Goal: Task Accomplishment & Management: Use online tool/utility

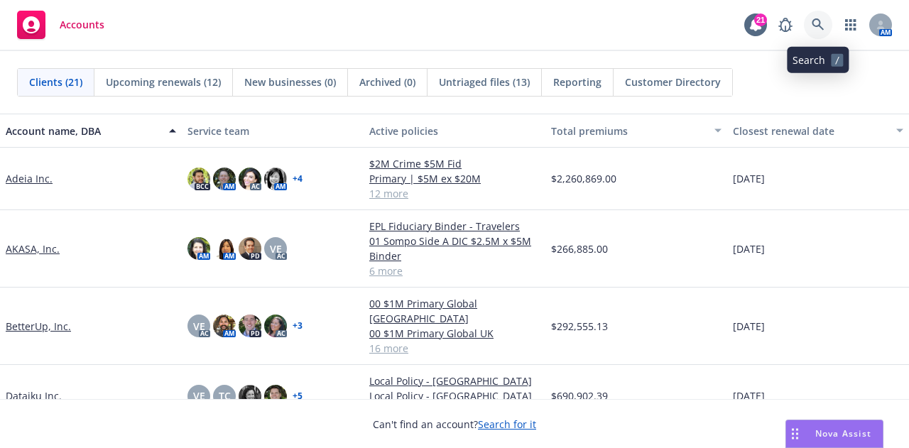
click at [822, 23] on icon at bounding box center [817, 24] width 13 height 13
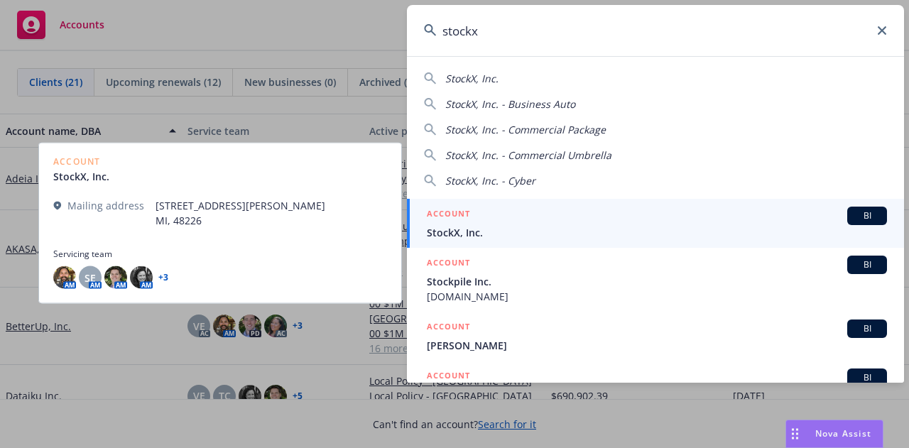
type input "stockx"
click at [635, 217] on div "ACCOUNT BI" at bounding box center [657, 216] width 460 height 18
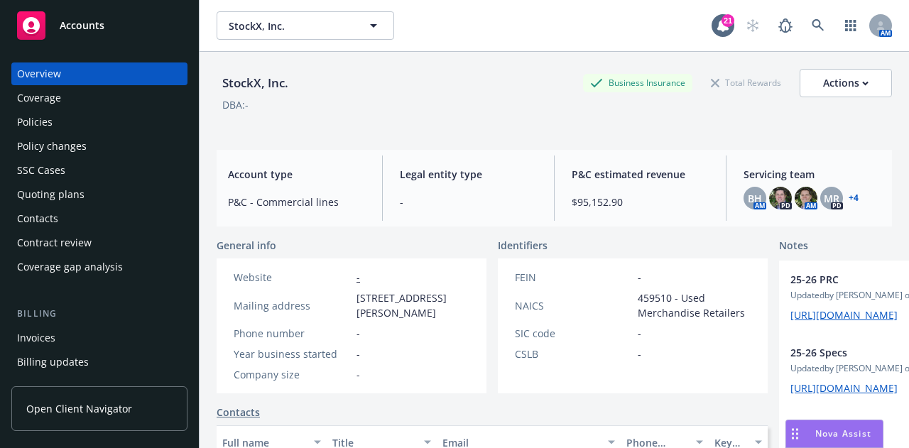
click at [84, 122] on div "Policies" at bounding box center [99, 122] width 165 height 23
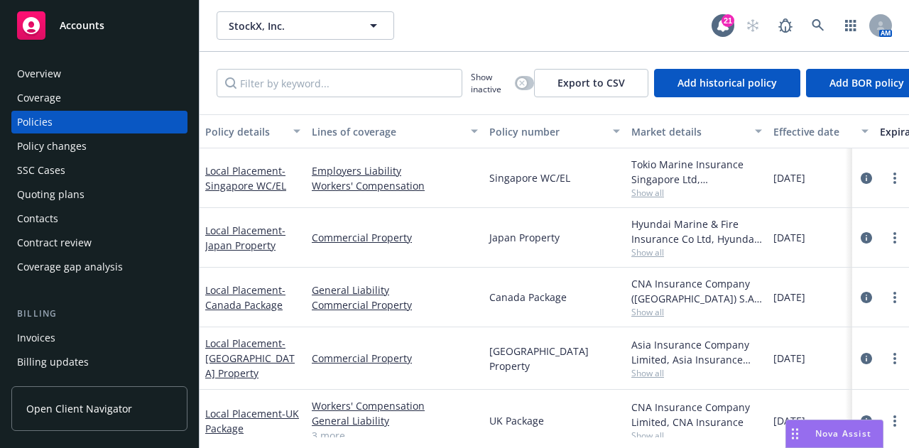
click at [121, 203] on div "Quoting plans" at bounding box center [99, 194] width 165 height 23
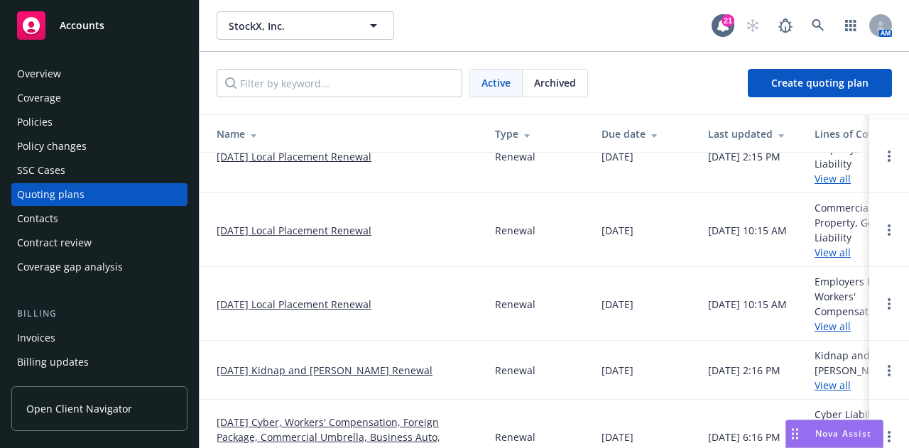
scroll to position [246, 0]
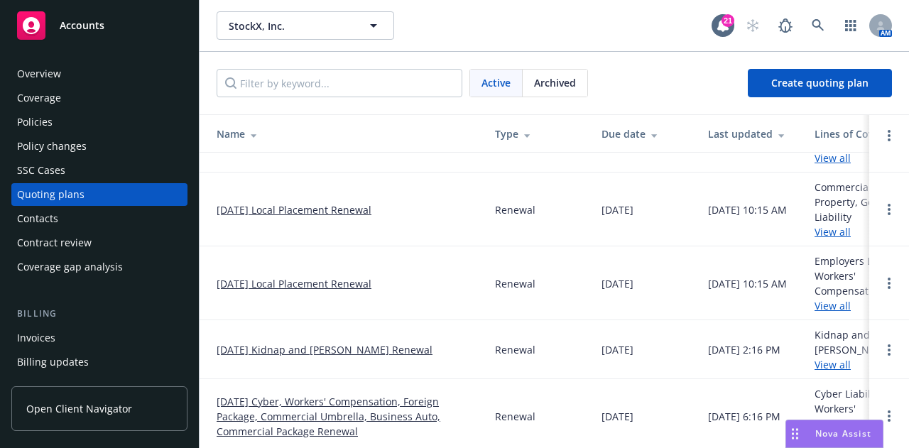
click at [345, 394] on link "[DATE] Cyber, Workers' Compensation, Foreign Package, Commercial Umbrella, Busi…" at bounding box center [345, 416] width 256 height 45
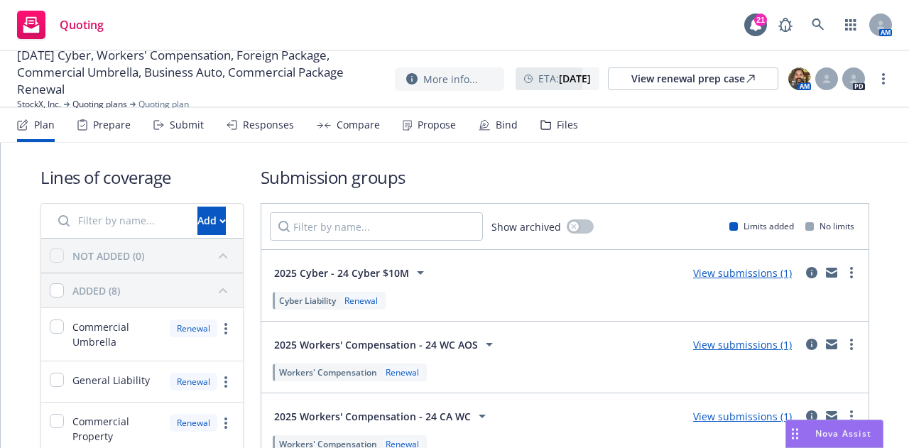
click at [557, 130] on div "Files" at bounding box center [567, 124] width 21 height 11
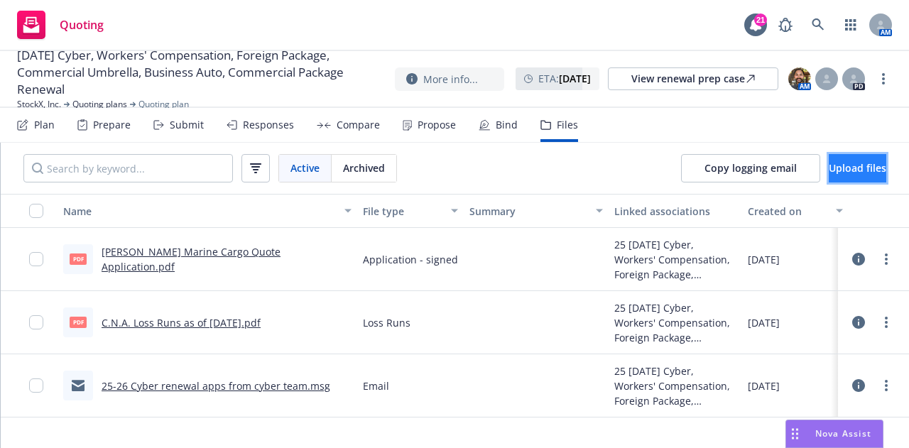
click at [841, 167] on span "Upload files" at bounding box center [858, 167] width 58 height 13
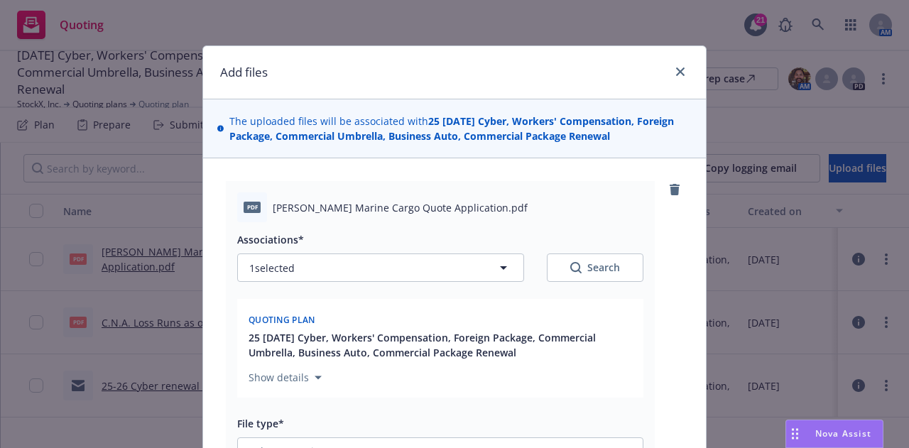
scroll to position [152, 0]
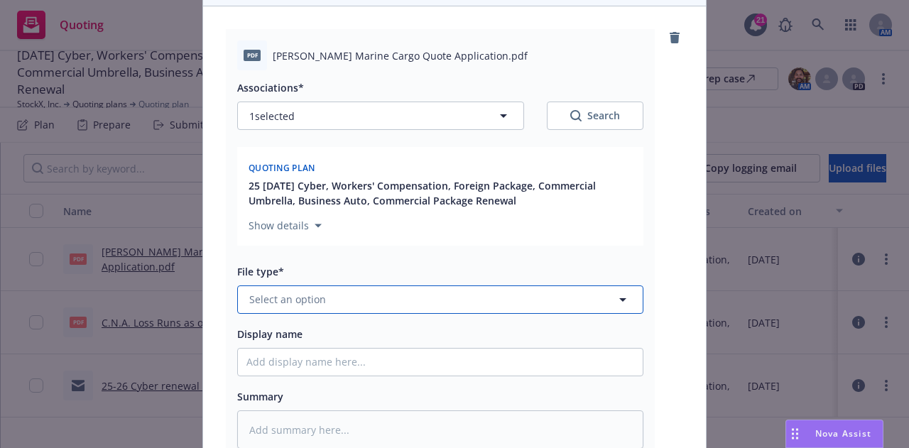
click at [537, 292] on button "Select an option" at bounding box center [440, 299] width 406 height 28
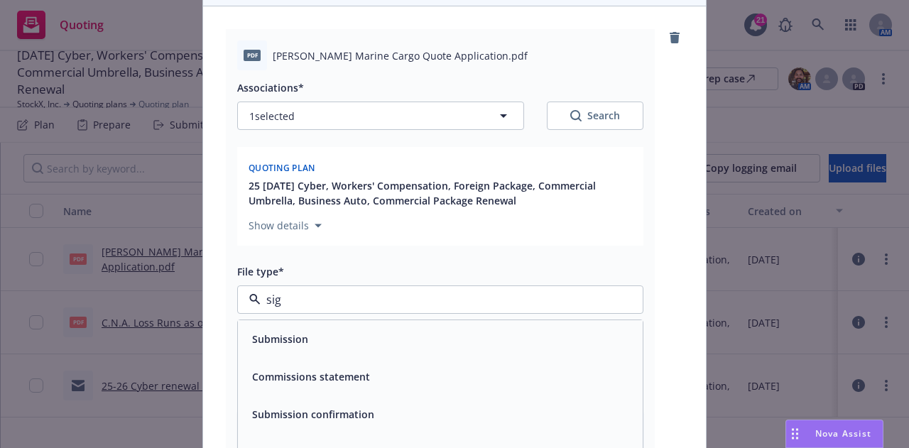
type input "sign"
click at [523, 332] on div "Application - signed" at bounding box center [440, 339] width 388 height 21
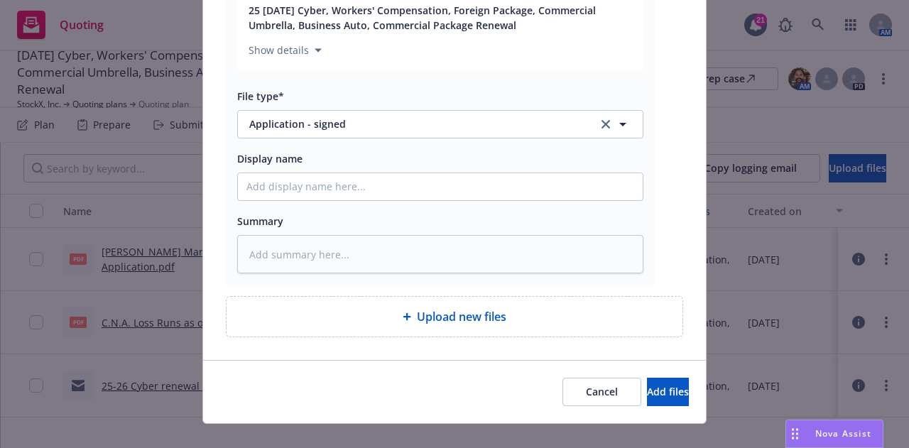
scroll to position [347, 0]
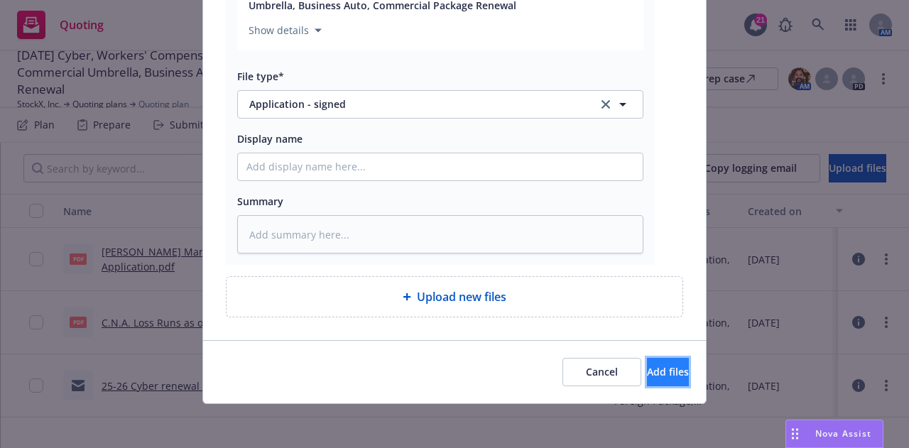
click at [647, 363] on button "Add files" at bounding box center [668, 372] width 42 height 28
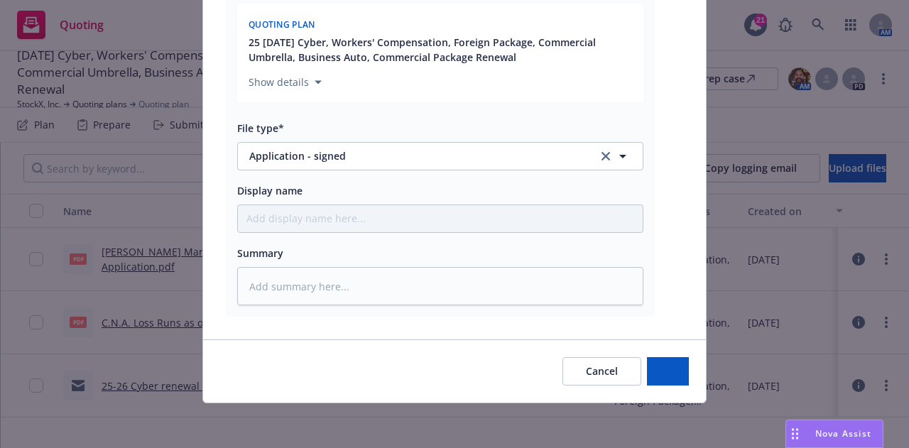
type textarea "x"
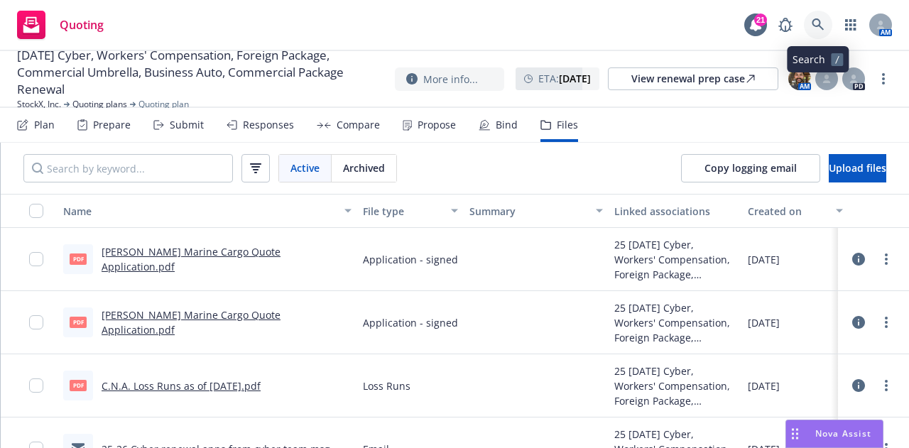
click at [814, 29] on icon at bounding box center [817, 24] width 13 height 13
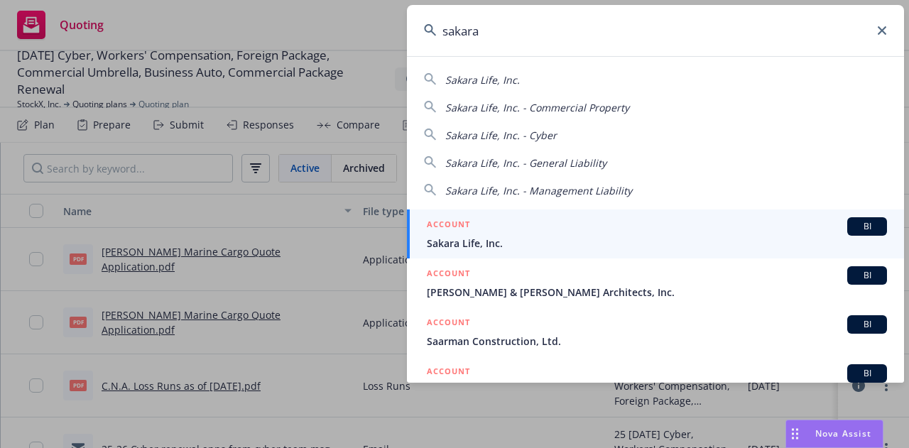
type input "sakara"
click at [608, 243] on span "Sakara Life, Inc." at bounding box center [657, 243] width 460 height 15
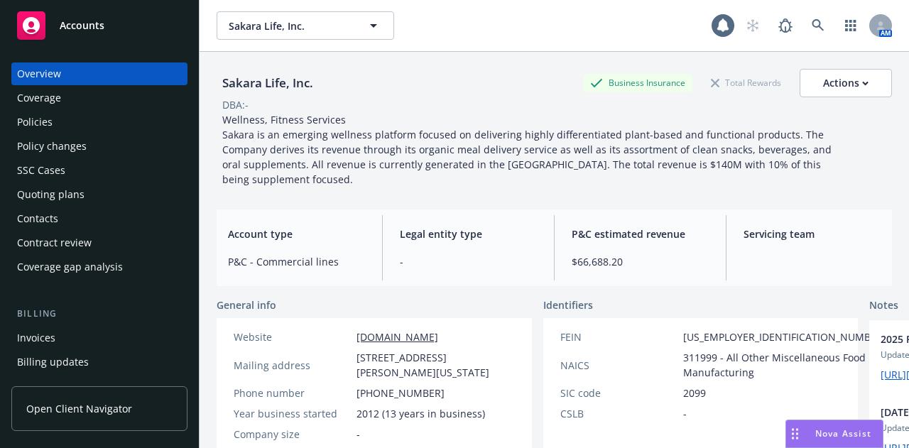
click at [73, 121] on div "Policies" at bounding box center [99, 122] width 165 height 23
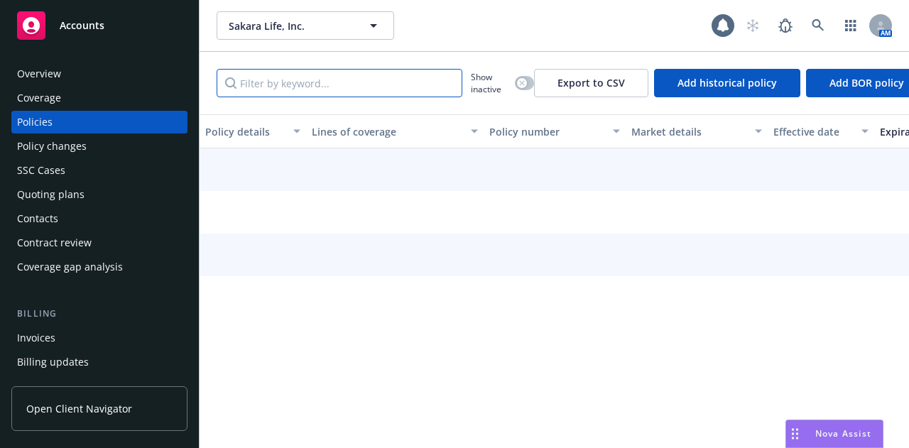
click at [363, 84] on input "Filter by keyword..." at bounding box center [340, 83] width 246 height 28
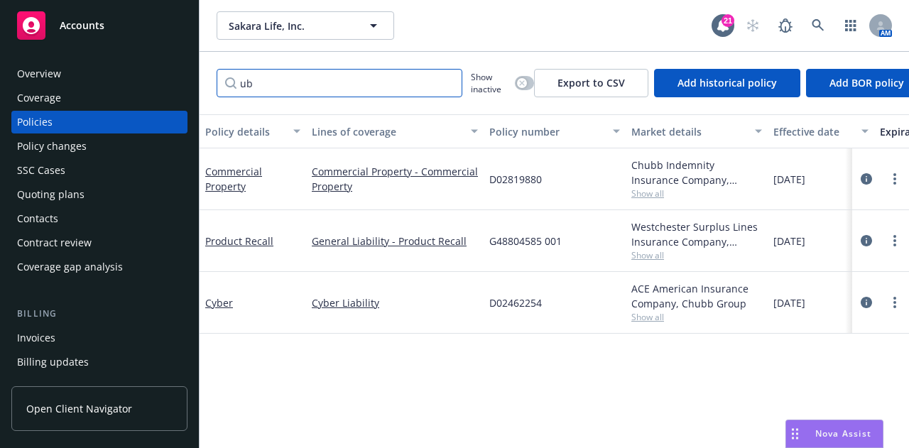
type input "ub"
click at [525, 85] on div "button" at bounding box center [522, 83] width 10 height 10
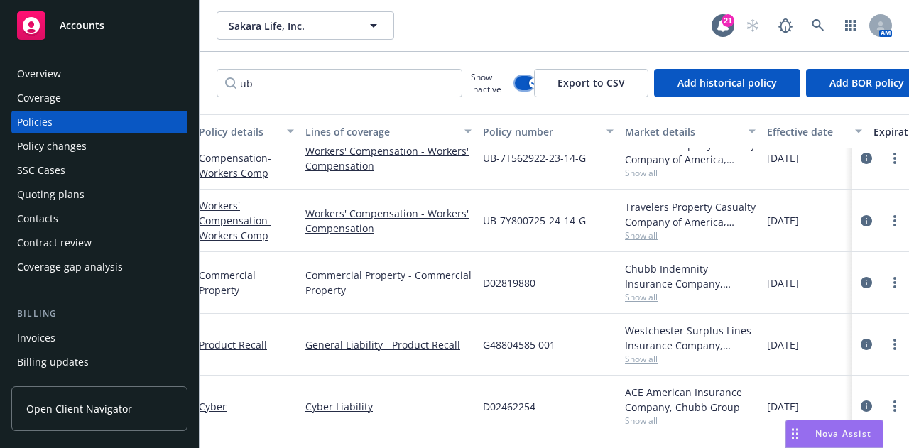
scroll to position [87, 0]
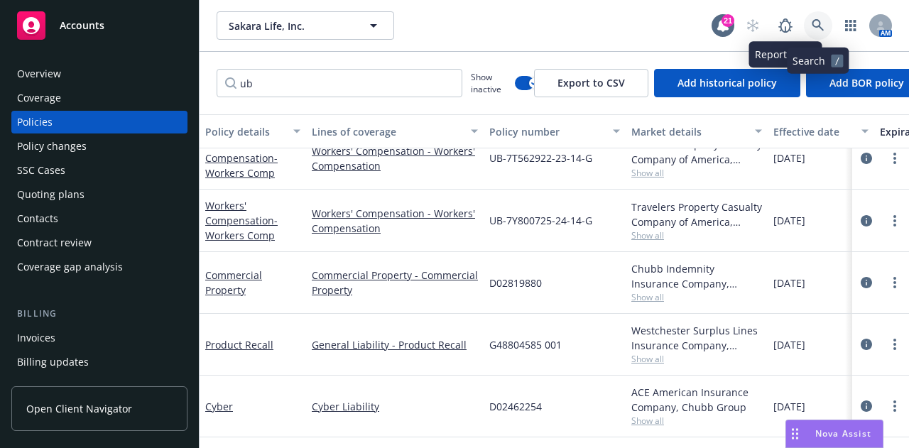
click at [812, 21] on icon at bounding box center [817, 25] width 12 height 12
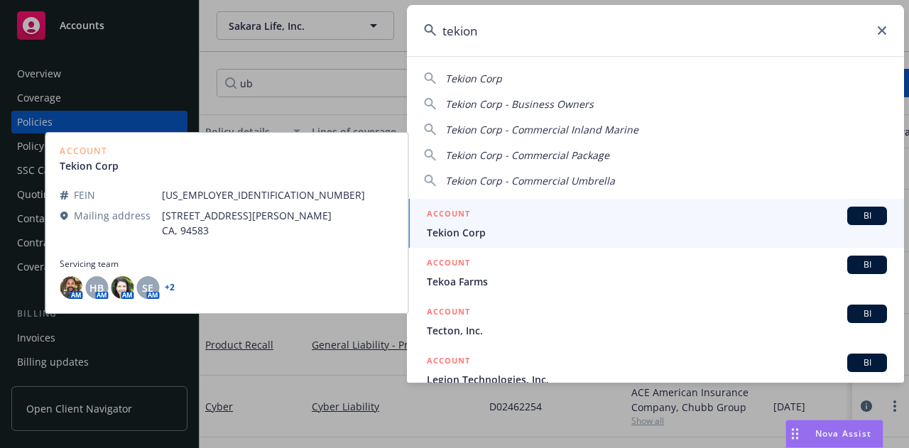
type input "tekion"
click at [606, 218] on div "ACCOUNT BI" at bounding box center [657, 216] width 460 height 18
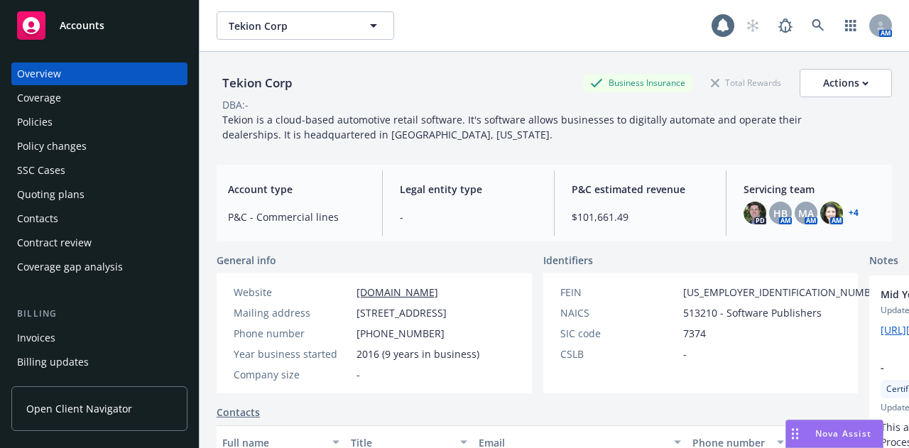
click at [99, 122] on div "Policies" at bounding box center [99, 122] width 165 height 23
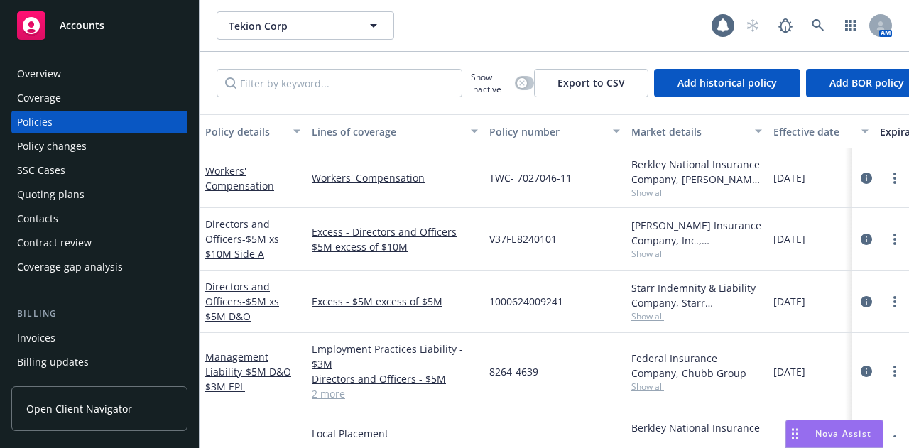
click at [92, 139] on div "Policy changes" at bounding box center [99, 146] width 165 height 23
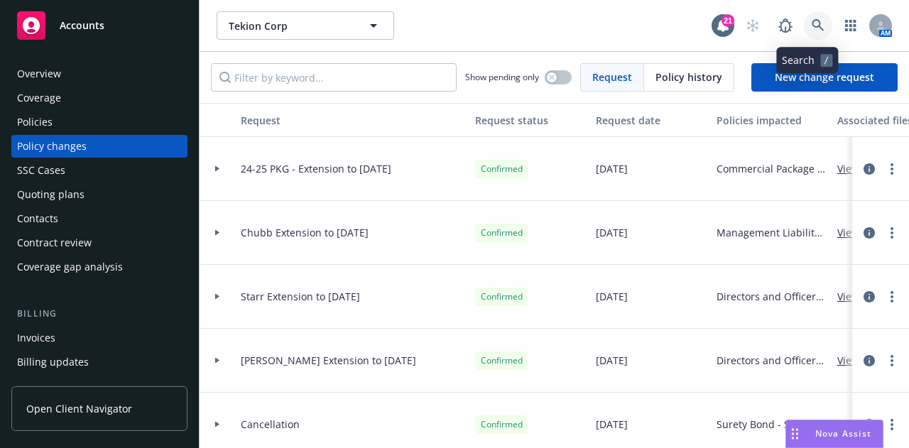
click at [812, 24] on icon at bounding box center [817, 25] width 13 height 13
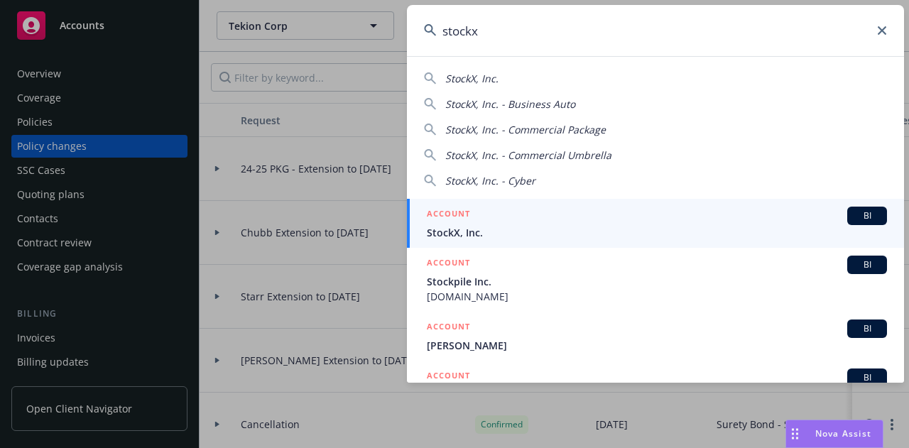
type input "stockx"
click at [647, 219] on div "ACCOUNT BI" at bounding box center [657, 216] width 460 height 18
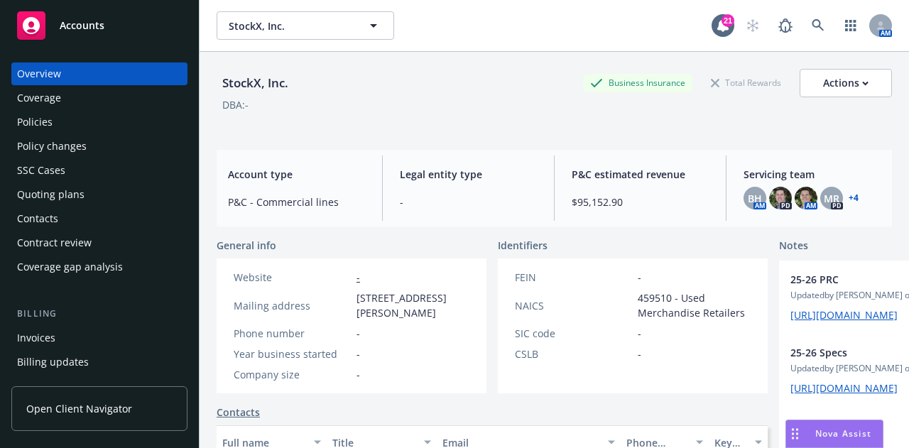
click at [99, 157] on div "Policy changes" at bounding box center [99, 146] width 165 height 23
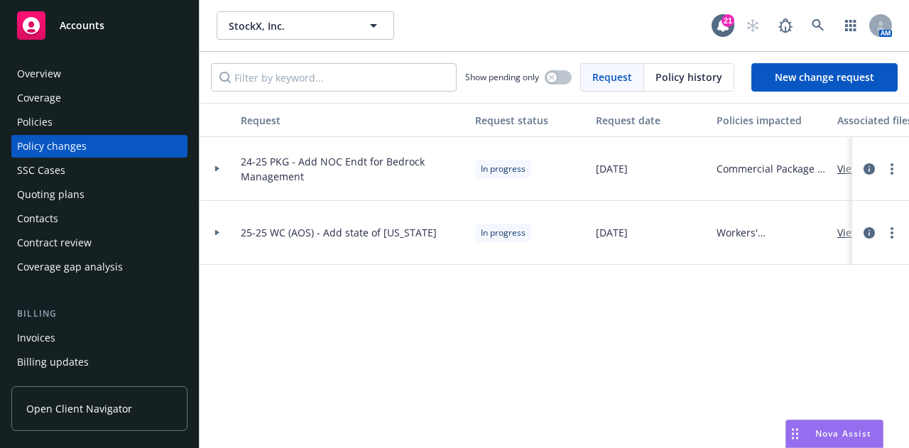
click at [129, 114] on div "Policies" at bounding box center [99, 122] width 165 height 23
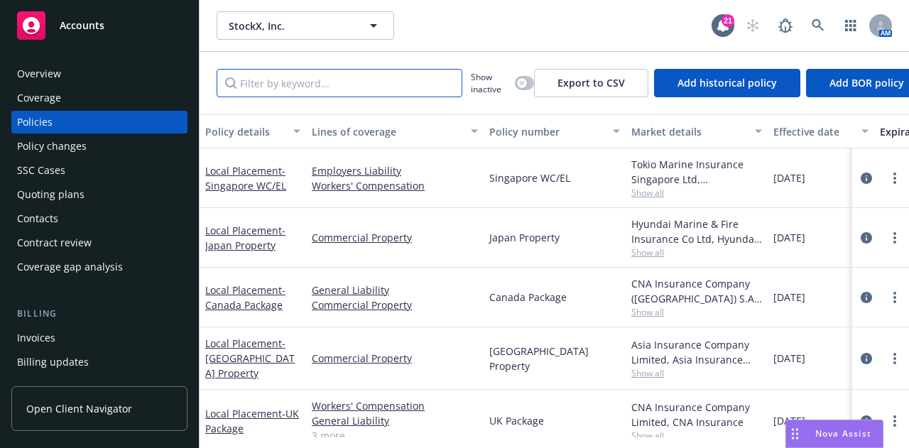
click at [388, 89] on input "Filter by keyword..." at bounding box center [340, 83] width 246 height 28
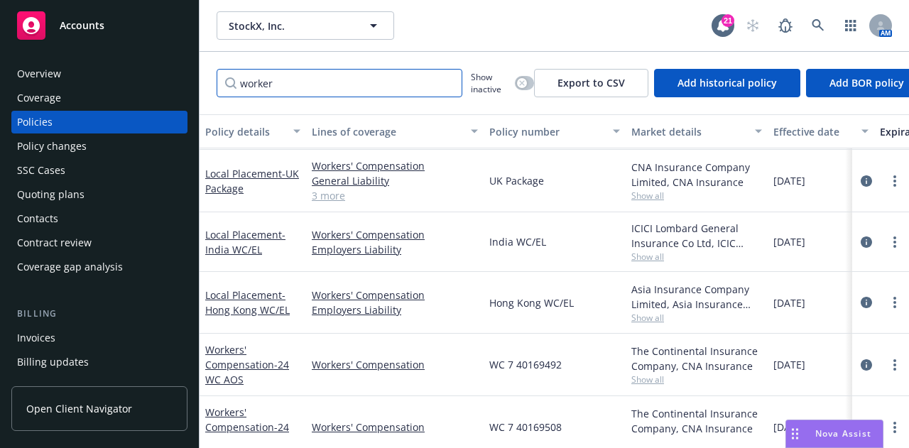
scroll to position [89, 0]
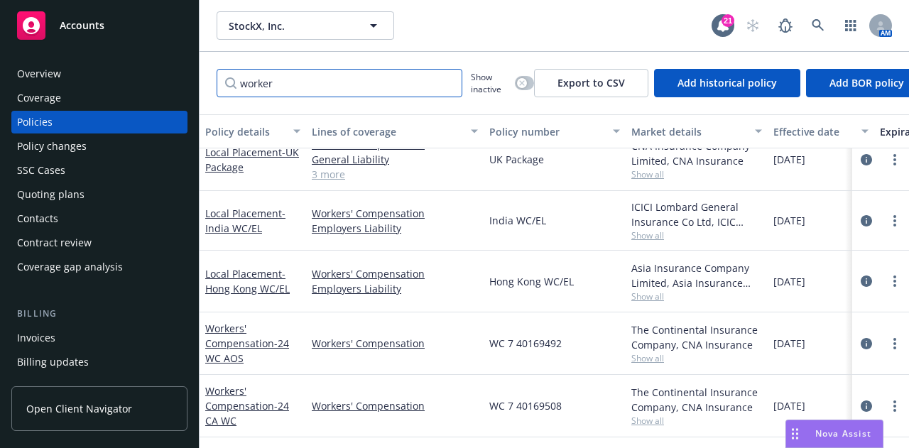
type input "worker"
drag, startPoint x: 574, startPoint y: 334, endPoint x: 514, endPoint y: 334, distance: 59.6
click at [514, 334] on div "WC 7 40169492" at bounding box center [554, 343] width 142 height 62
copy span "40169492"
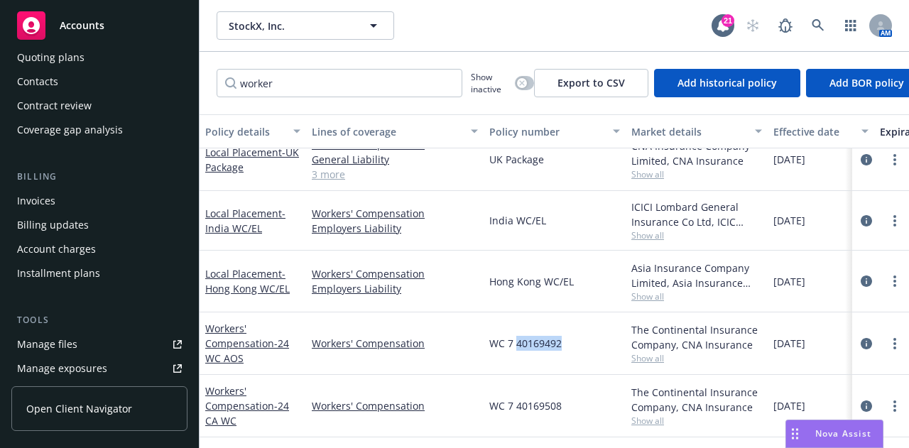
scroll to position [141, 0]
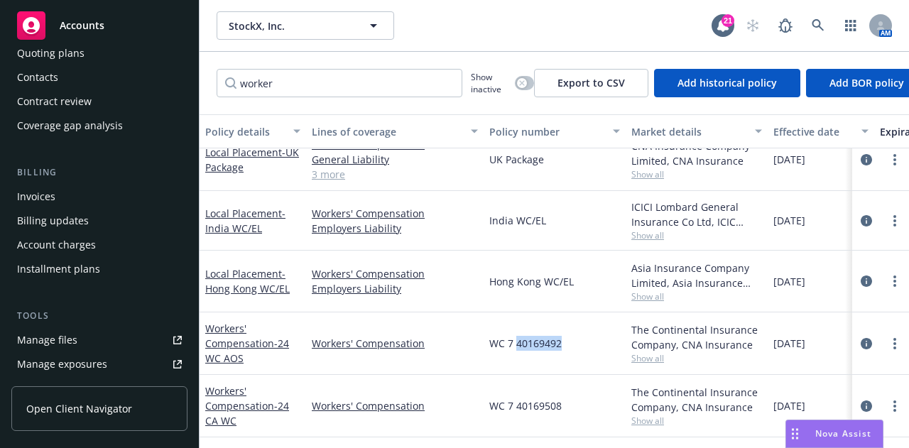
click at [80, 332] on link "Manage files" at bounding box center [99, 340] width 176 height 23
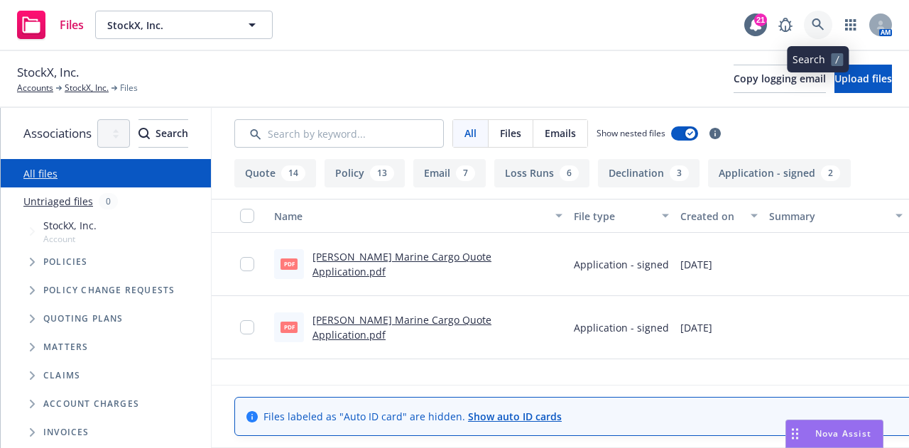
click at [815, 18] on icon at bounding box center [817, 24] width 13 height 13
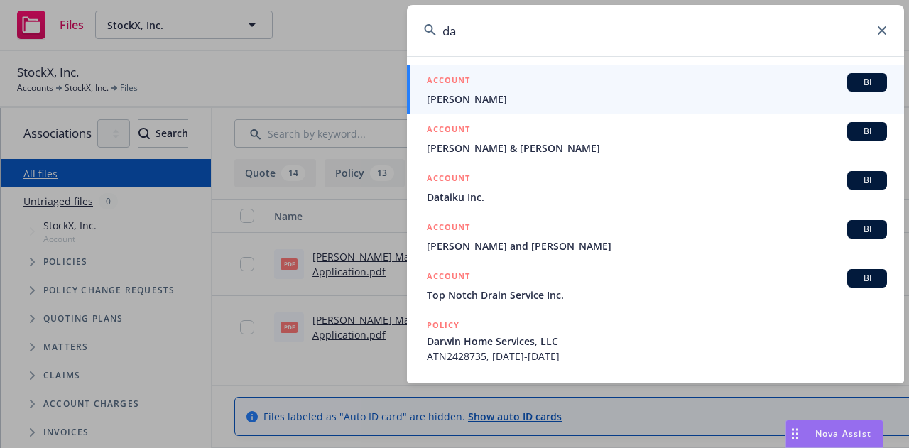
type input "d"
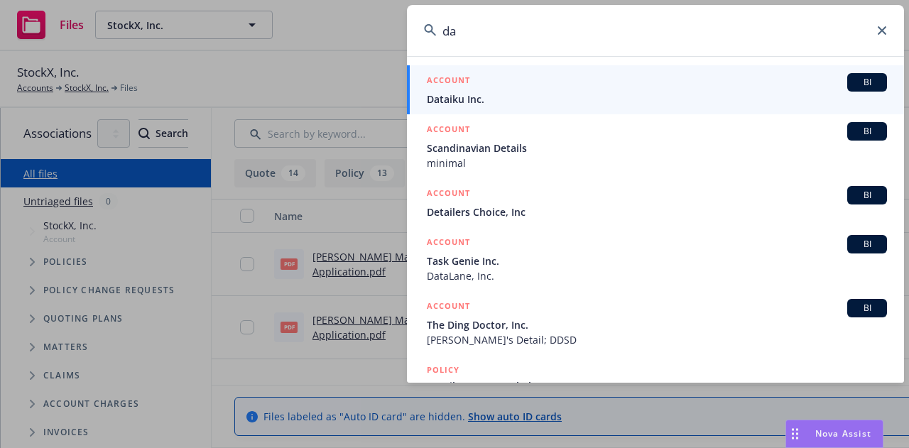
type input "d"
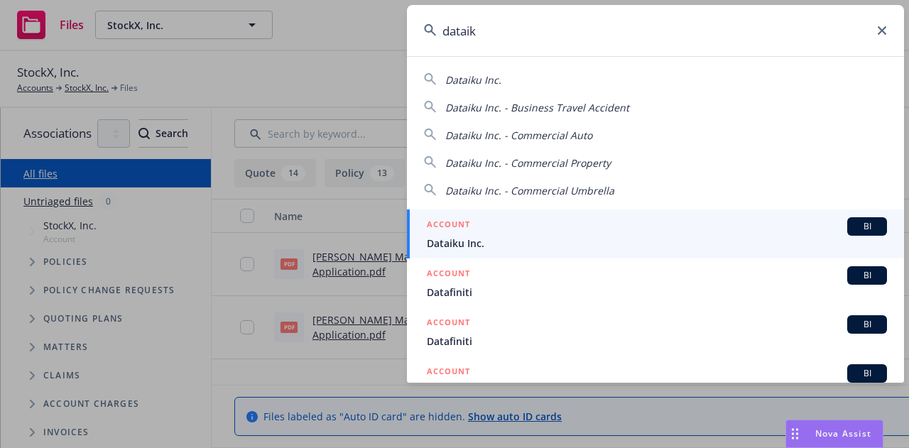
type input "dataiku"
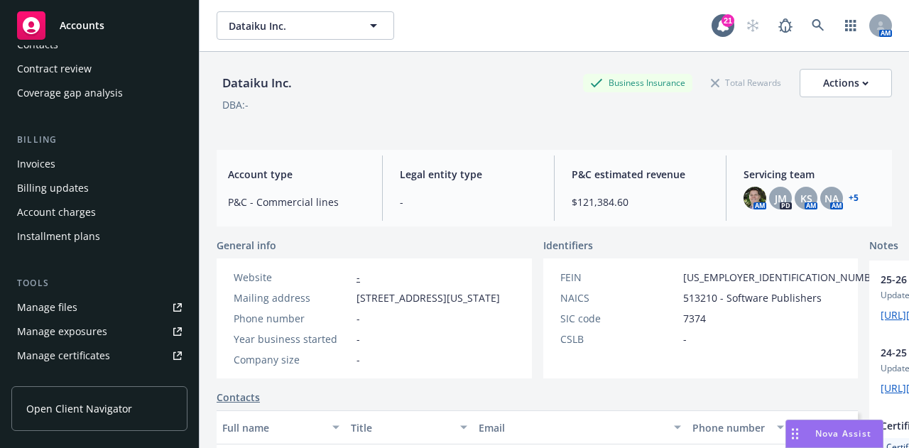
scroll to position [175, 0]
click at [109, 303] on link "Manage files" at bounding box center [99, 306] width 176 height 23
click at [811, 19] on icon at bounding box center [817, 25] width 13 height 13
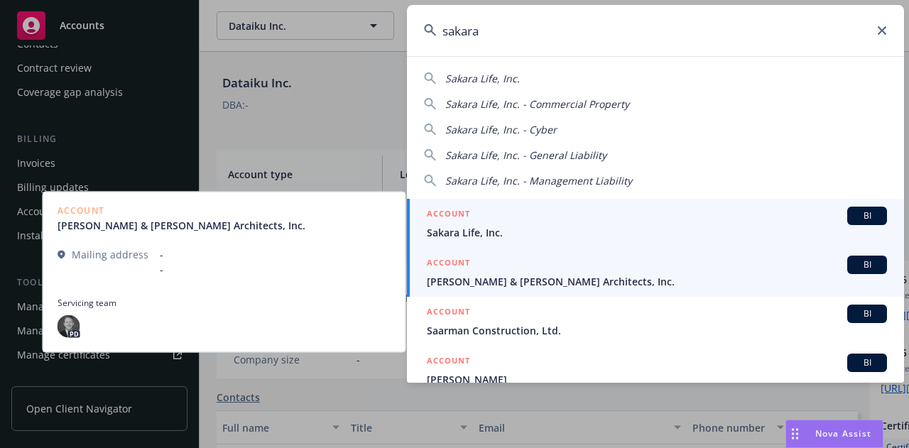
type input "sakara"
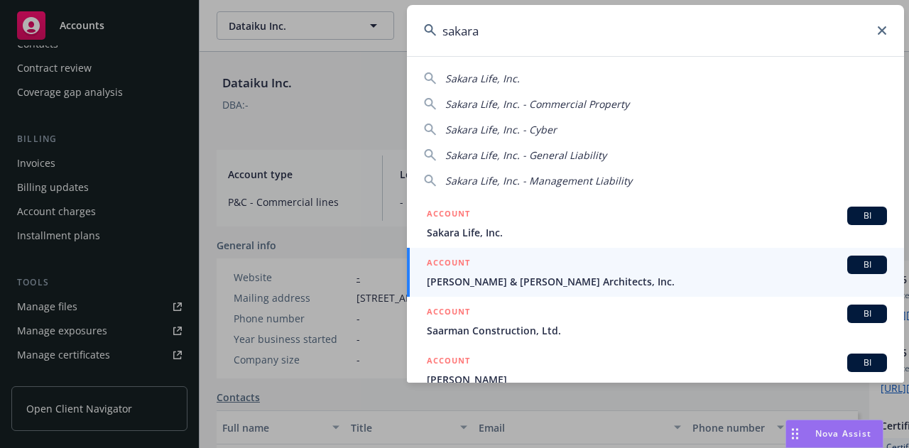
click at [736, 226] on span "Sakara Life, Inc." at bounding box center [657, 232] width 460 height 15
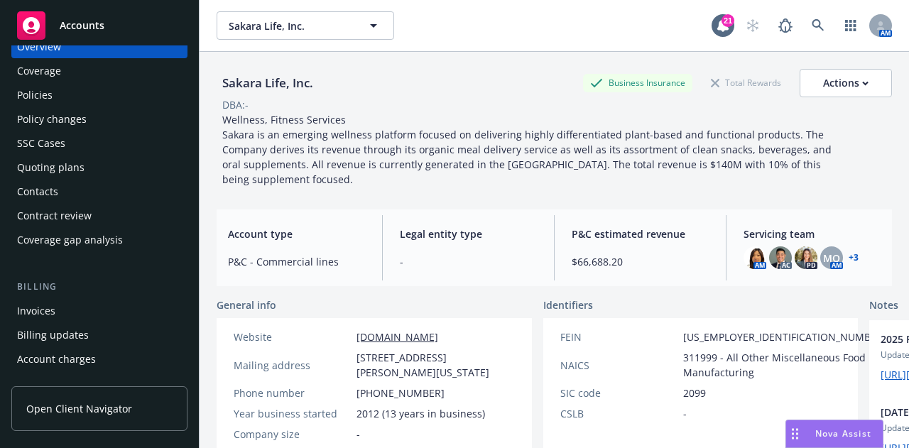
scroll to position [26, 0]
click at [101, 87] on div "Policies" at bounding box center [99, 95] width 165 height 23
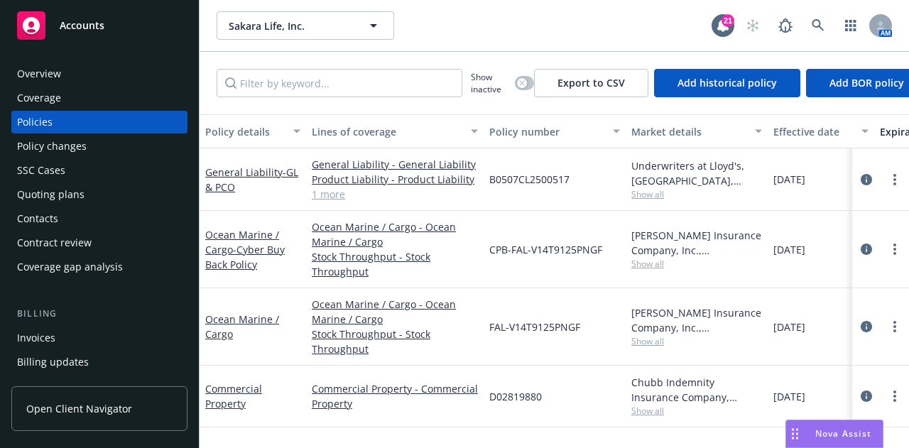
click at [98, 67] on div "Overview" at bounding box center [99, 73] width 165 height 23
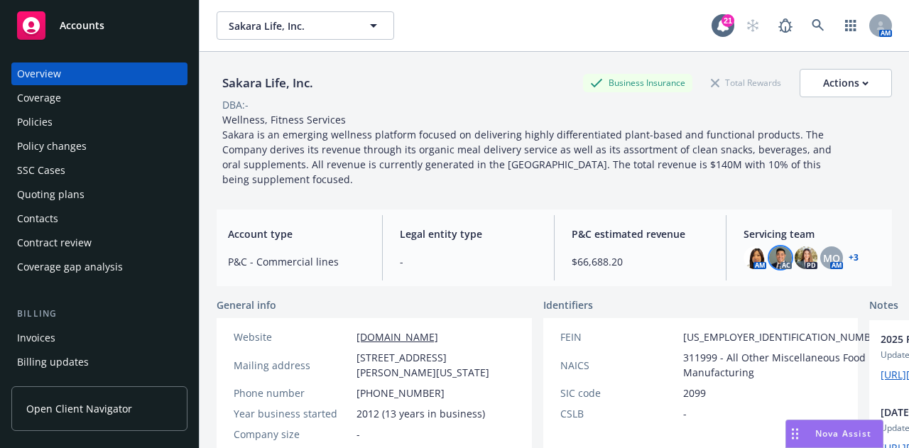
click at [778, 246] on img at bounding box center [780, 257] width 23 height 23
click at [848, 253] on link "+ 3" at bounding box center [853, 257] width 10 height 9
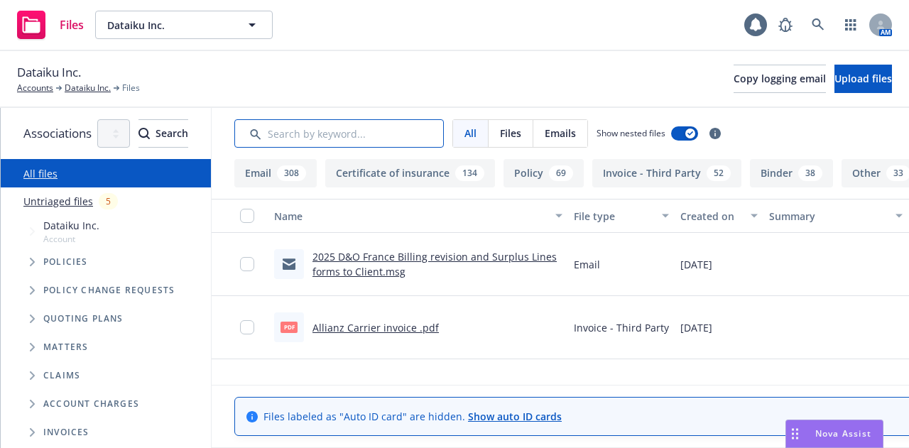
click at [434, 139] on input "Search by keyword..." at bounding box center [338, 133] width 209 height 28
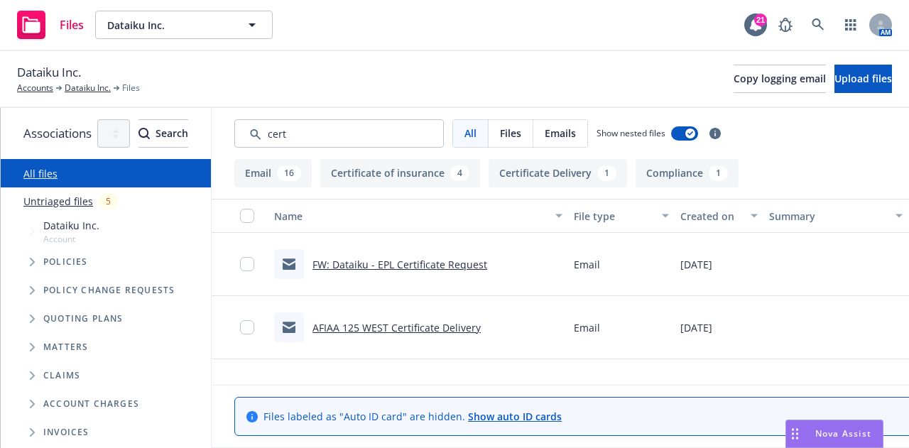
click at [738, 217] on div "Created on" at bounding box center [711, 216] width 62 height 15
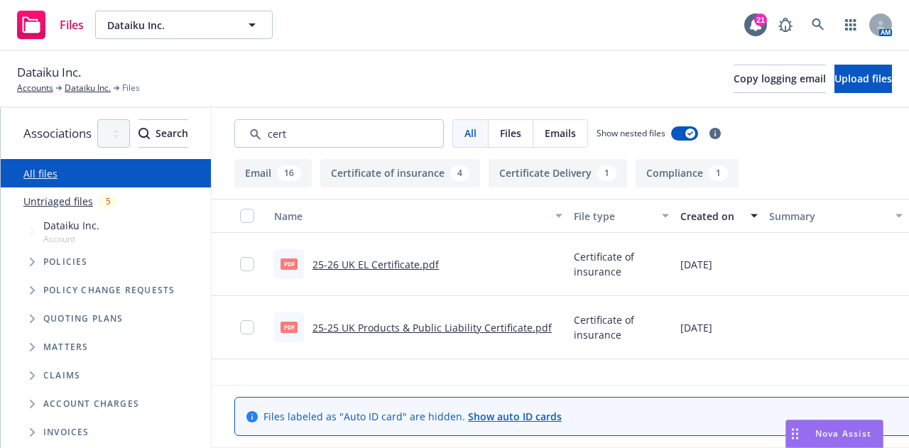
click at [742, 218] on div "Created on" at bounding box center [711, 216] width 62 height 15
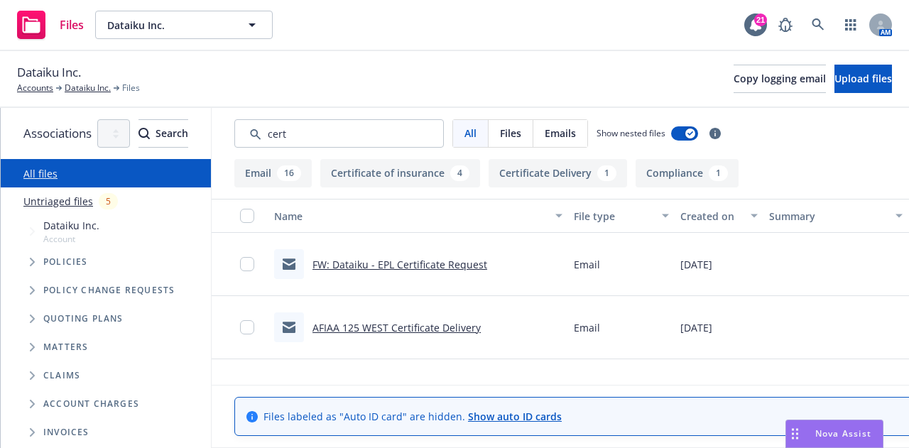
click at [669, 214] on div "File type" at bounding box center [621, 216] width 95 height 15
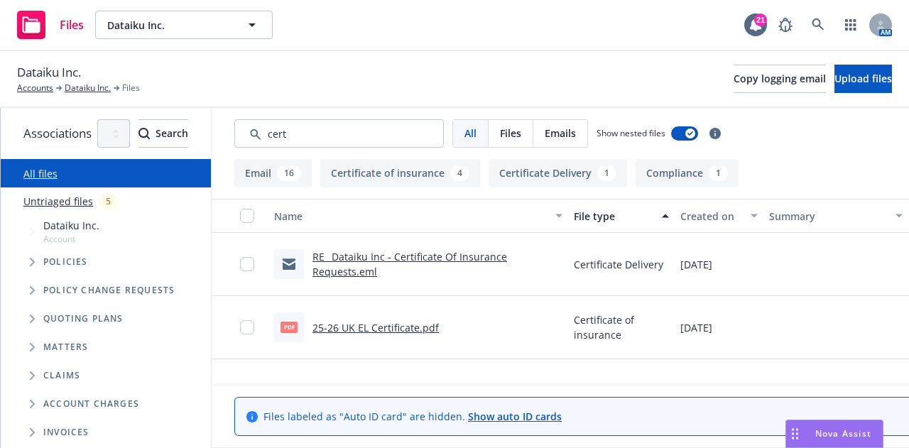
click at [669, 217] on icon "button" at bounding box center [665, 216] width 7 height 4
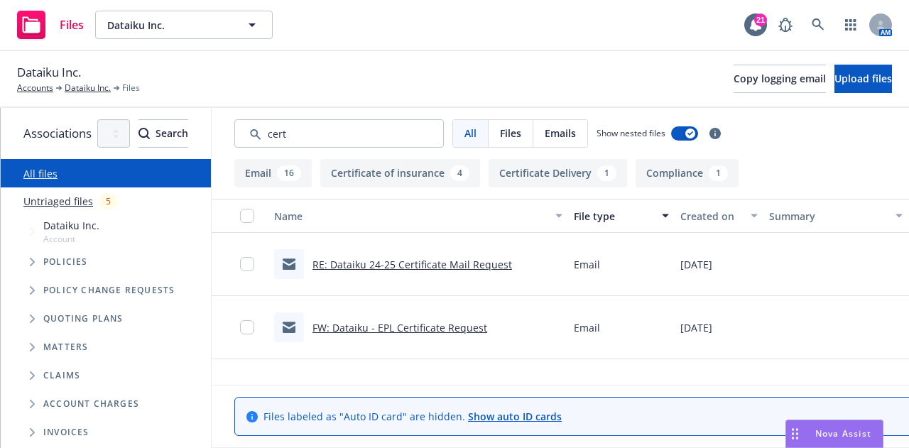
click at [742, 217] on div "Created on" at bounding box center [711, 216] width 62 height 15
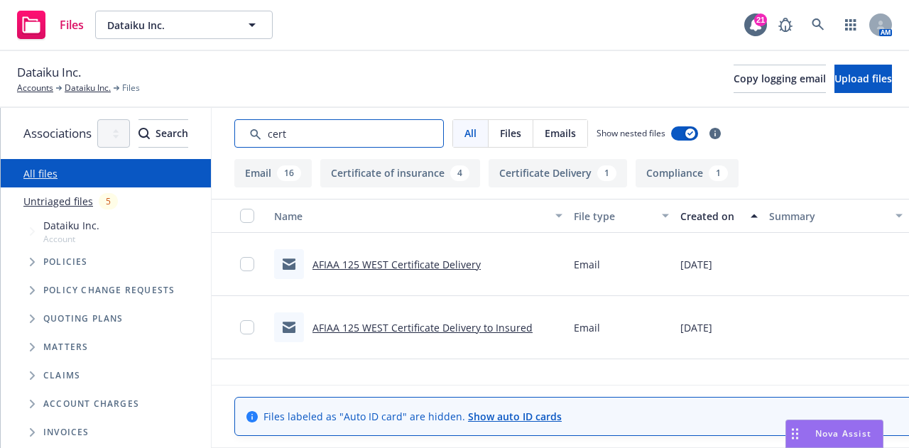
click at [444, 126] on input "Search by keyword..." at bounding box center [338, 133] width 209 height 28
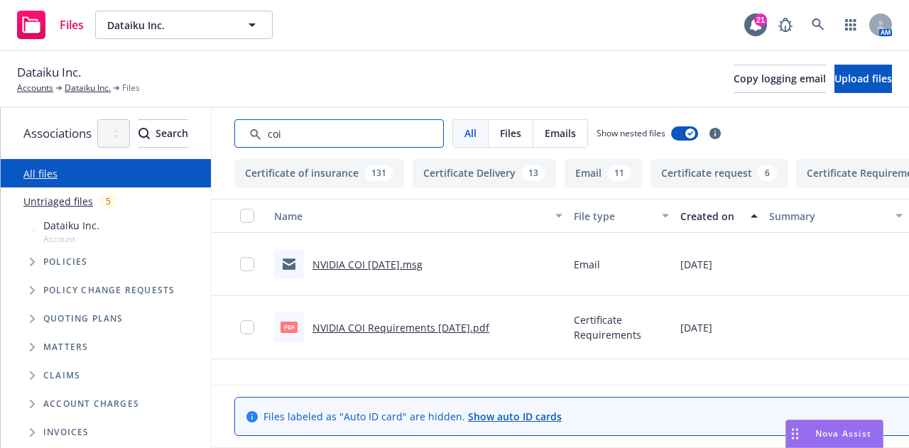
type input "coi"
click at [742, 214] on div "Created on" at bounding box center [711, 216] width 62 height 15
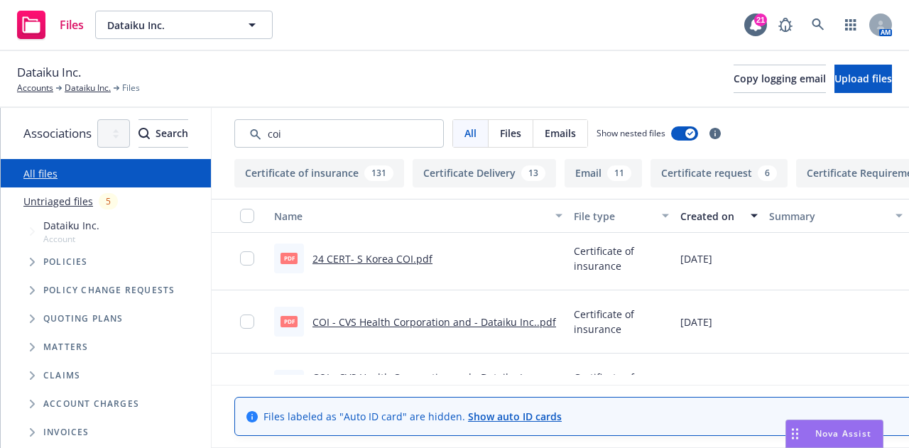
scroll to position [131, 0]
click at [815, 19] on icon at bounding box center [817, 24] width 12 height 12
click at [473, 51] on div "Dataiku Inc. Accounts Dataiku Inc. Files Copy logging email Upload files" at bounding box center [454, 79] width 909 height 57
click at [102, 92] on link "Dataiku Inc." at bounding box center [88, 88] width 46 height 13
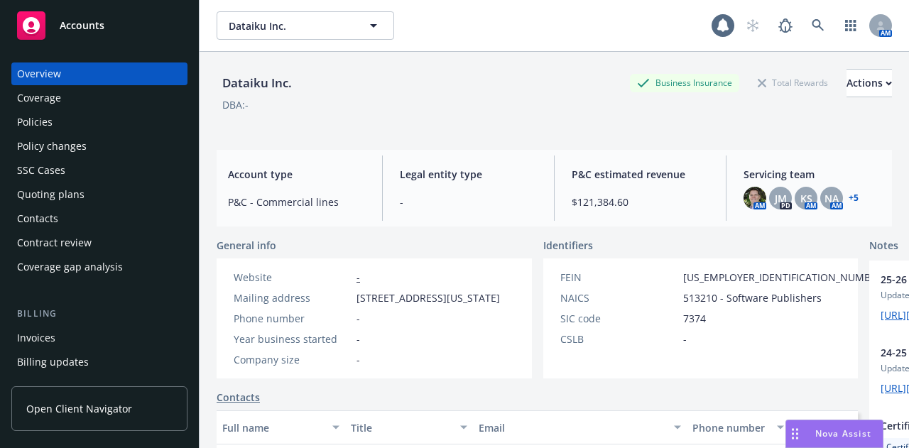
click at [125, 143] on div "Policy changes" at bounding box center [99, 146] width 165 height 23
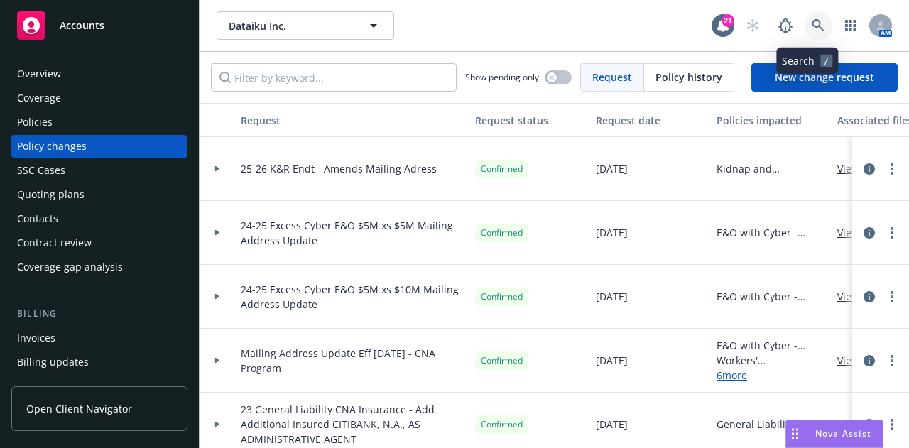
click at [811, 23] on icon at bounding box center [817, 25] width 13 height 13
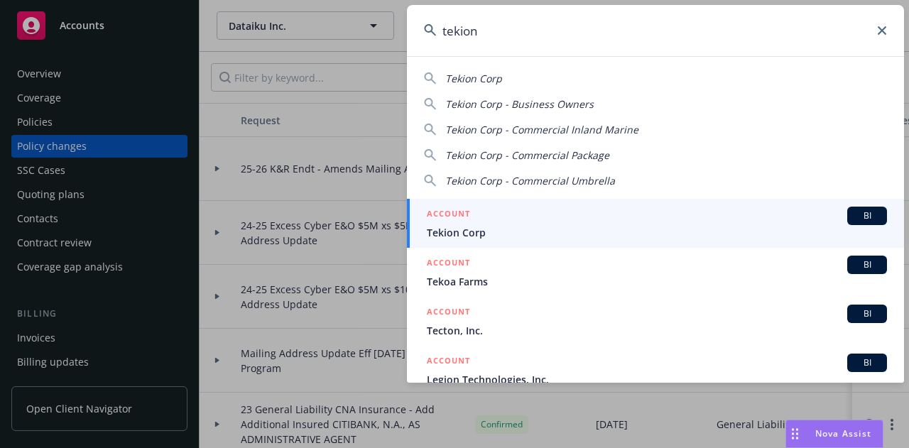
type input "tekion"
click at [581, 230] on span "Tekion Corp" at bounding box center [657, 232] width 460 height 15
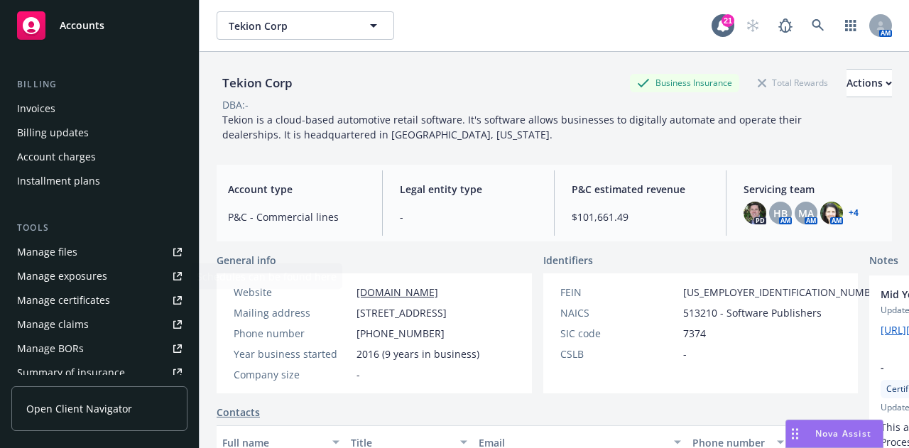
scroll to position [230, 0]
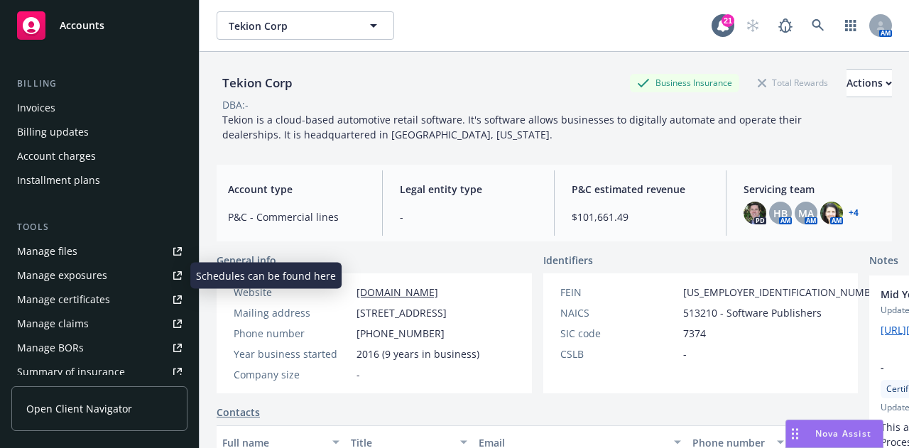
click at [96, 302] on div "Manage certificates" at bounding box center [63, 299] width 93 height 23
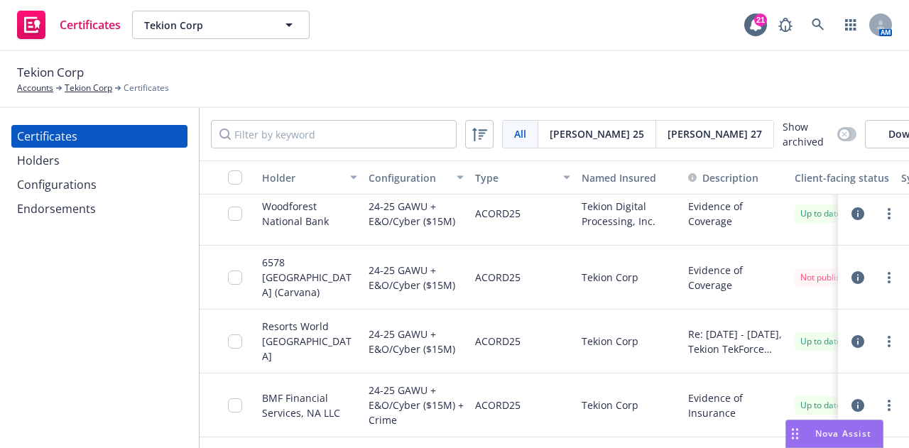
scroll to position [145, 0]
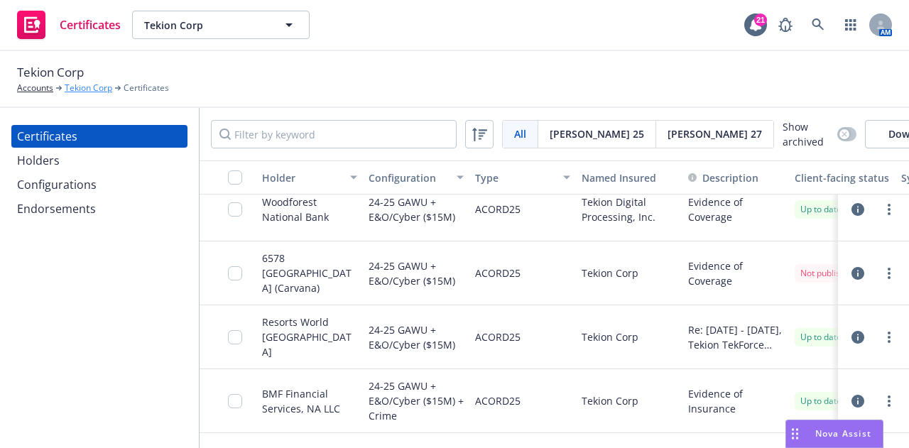
click at [65, 89] on link "Tekion Corp" at bounding box center [89, 88] width 48 height 13
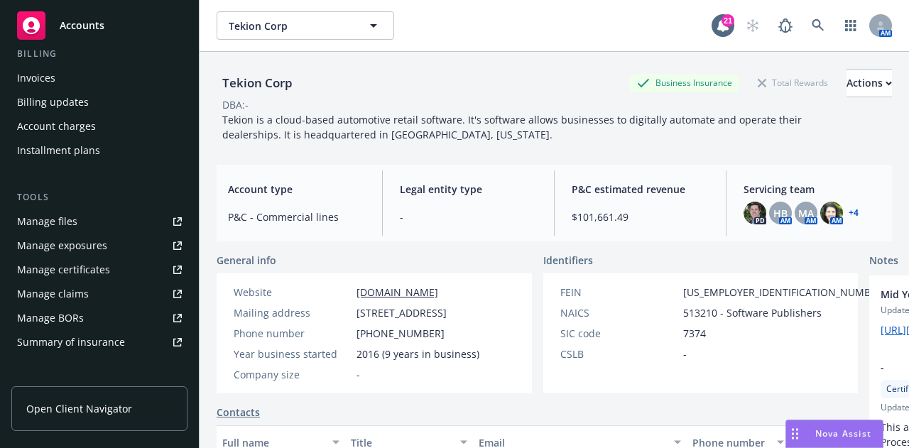
scroll to position [262, 0]
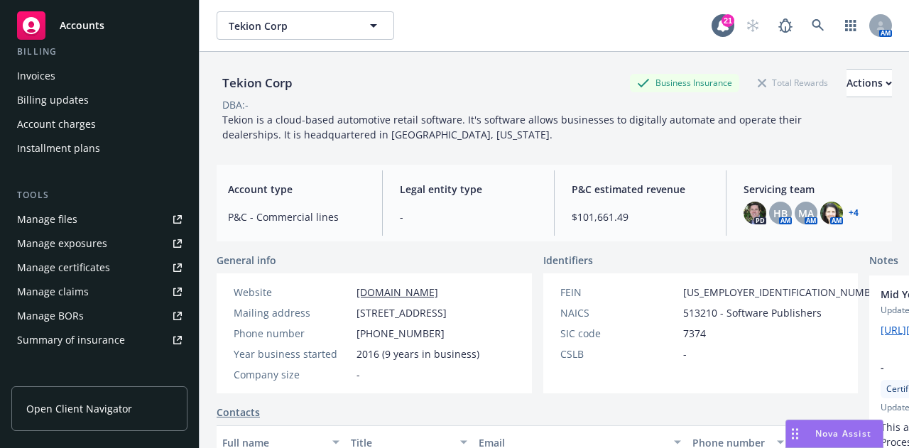
click at [118, 221] on link "Manage files" at bounding box center [99, 219] width 176 height 23
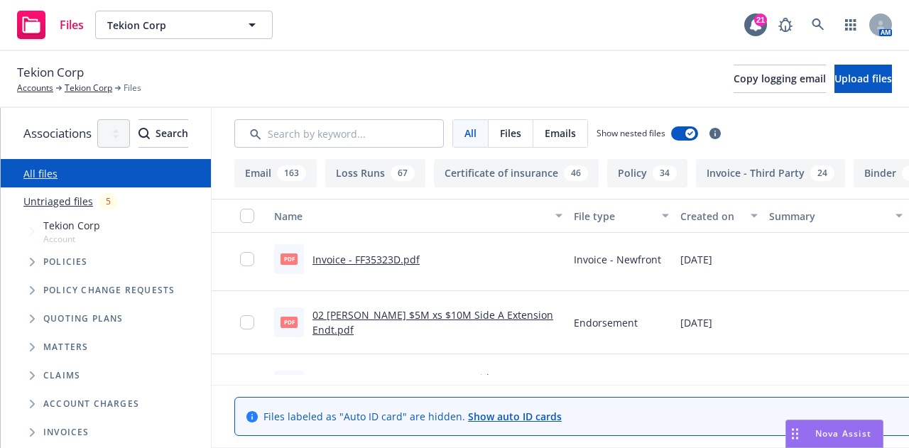
scroll to position [1025, 0]
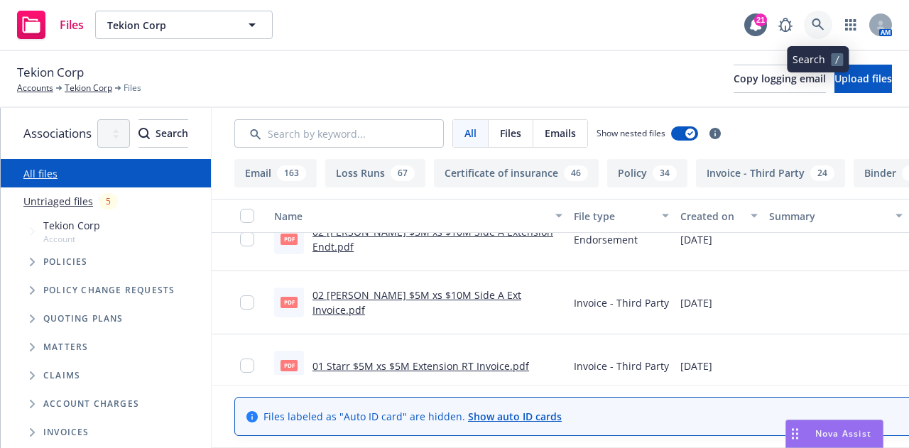
click at [819, 26] on icon at bounding box center [817, 24] width 13 height 13
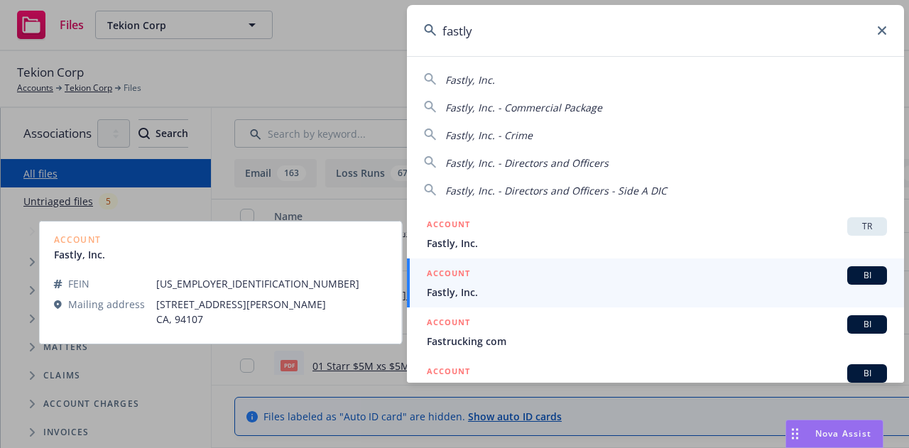
type input "fastly"
click at [635, 276] on div "ACCOUNT BI" at bounding box center [657, 275] width 460 height 18
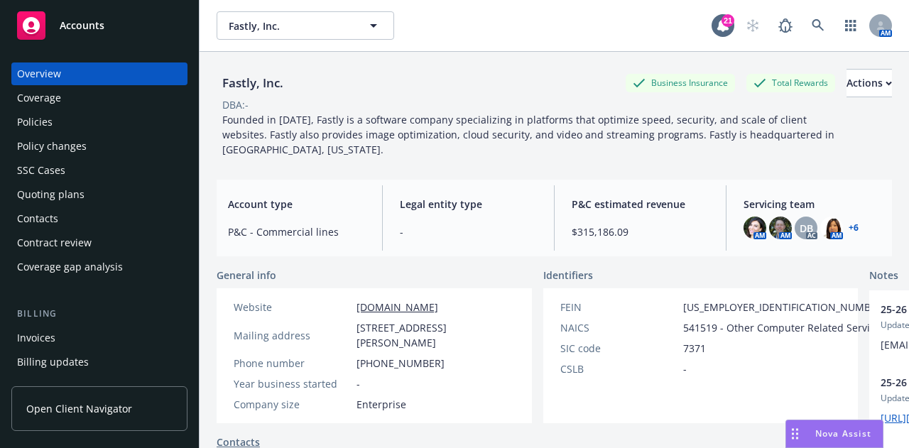
click at [131, 124] on div "Policies" at bounding box center [99, 122] width 165 height 23
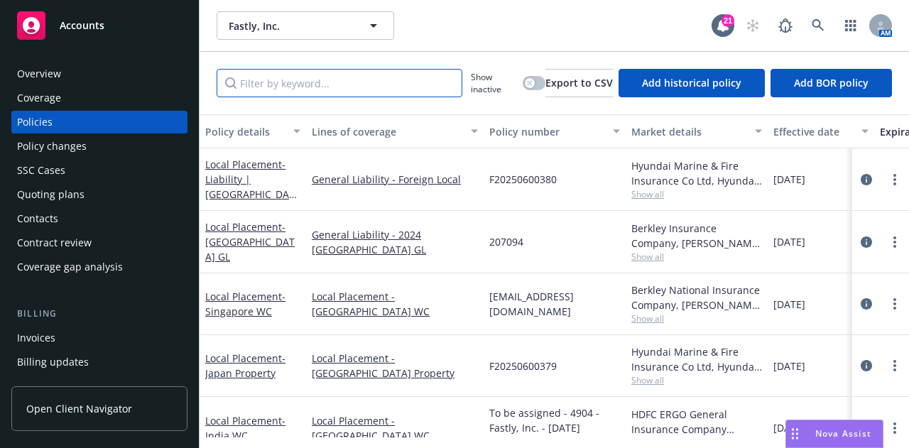
click at [368, 84] on input "Filter by keyword..." at bounding box center [340, 83] width 246 height 28
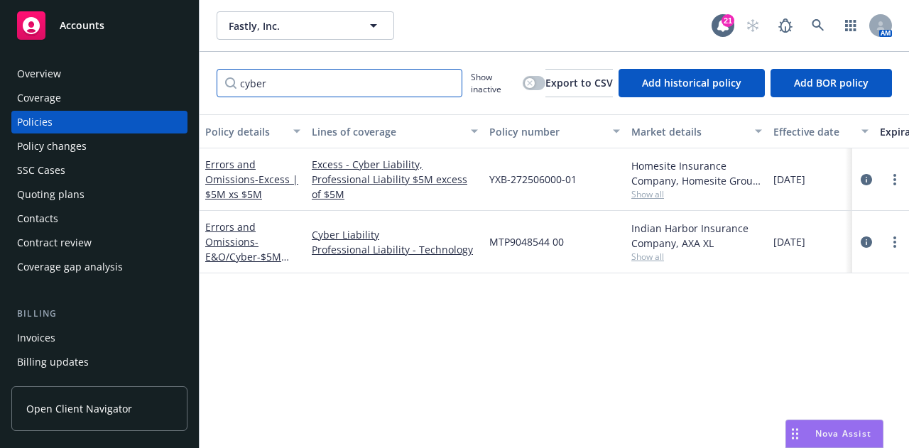
type input "cyber"
click at [654, 263] on div "Indian Harbor Insurance Company, AXA XL Show all" at bounding box center [696, 242] width 142 height 62
click at [656, 256] on span "Show all" at bounding box center [696, 257] width 131 height 12
click at [657, 188] on span "Show all" at bounding box center [696, 194] width 131 height 12
click at [870, 175] on icon "circleInformation" at bounding box center [865, 179] width 11 height 11
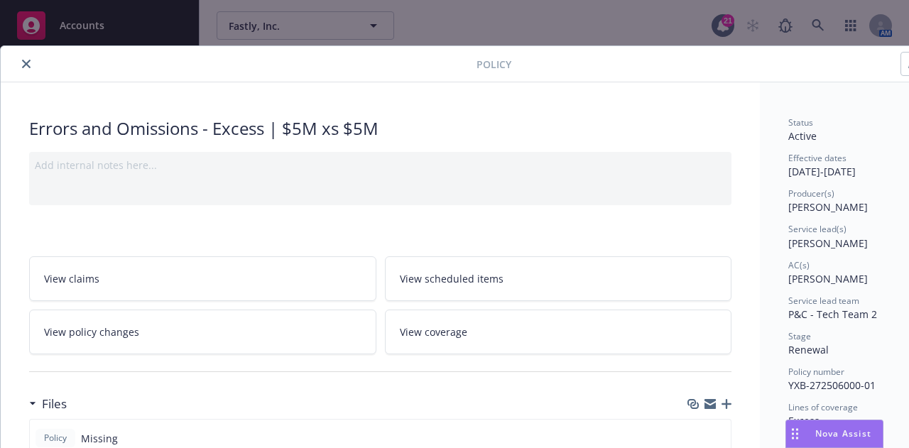
click at [23, 67] on icon "close" at bounding box center [26, 64] width 9 height 9
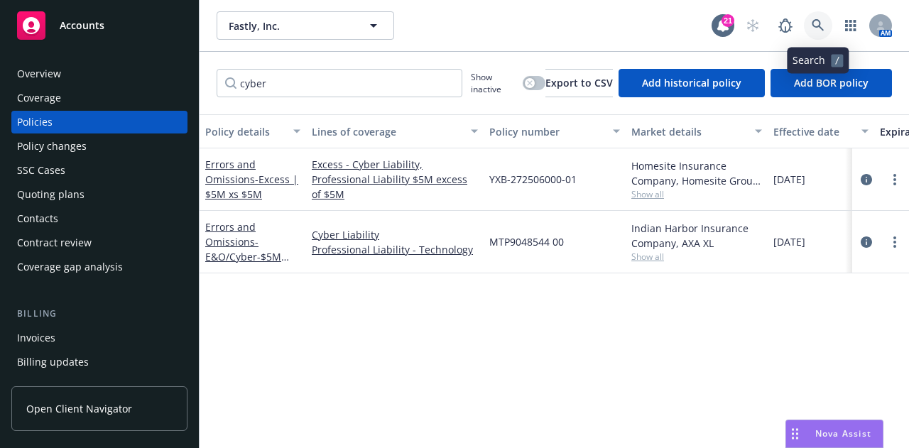
click at [823, 14] on link at bounding box center [818, 25] width 28 height 28
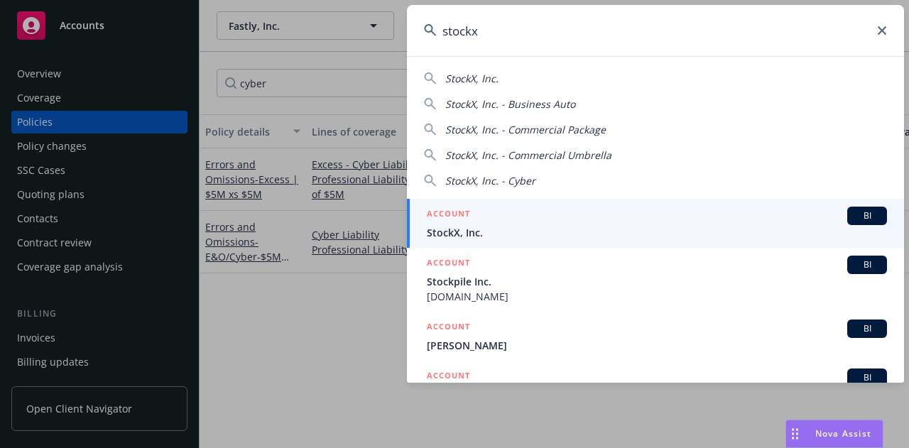
type input "stockx"
click at [581, 215] on div "ACCOUNT BI" at bounding box center [657, 216] width 460 height 18
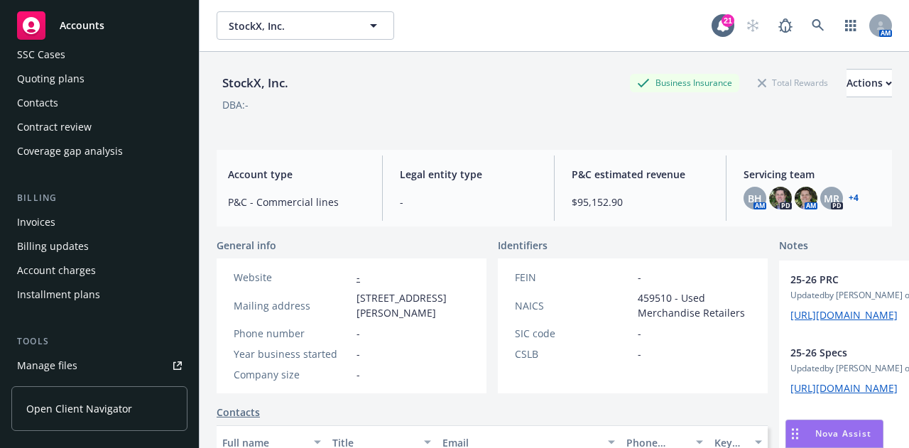
scroll to position [139, 0]
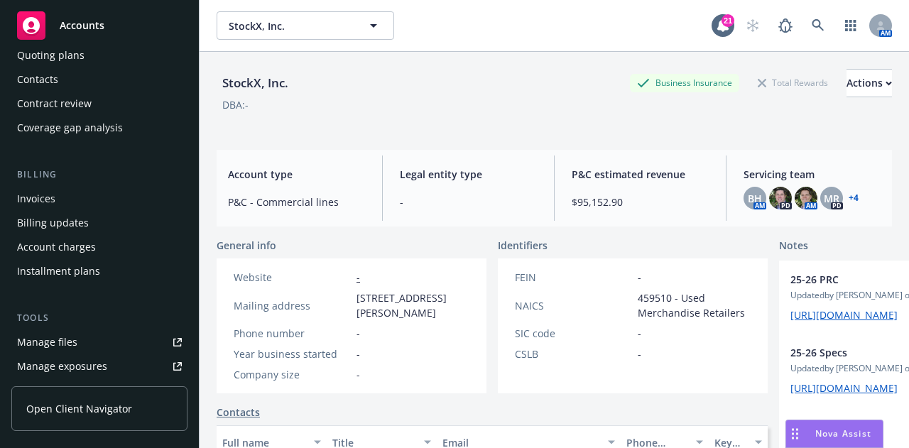
click at [110, 337] on link "Manage files" at bounding box center [99, 342] width 176 height 23
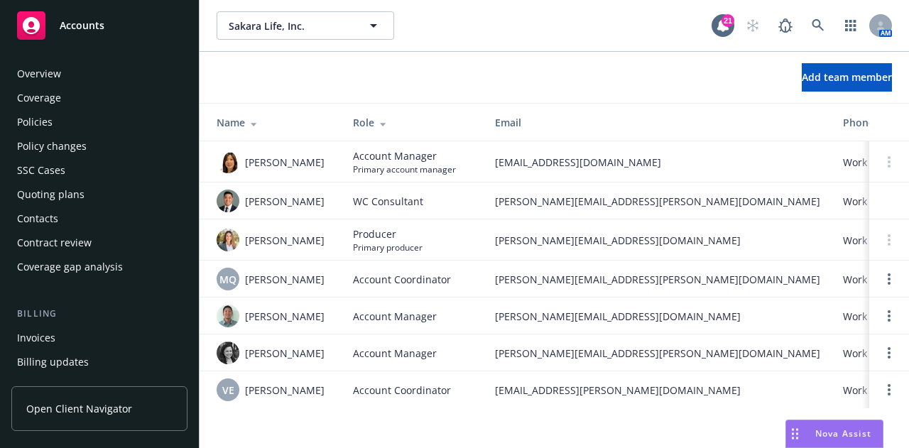
click at [136, 135] on div "Policy changes" at bounding box center [99, 146] width 165 height 23
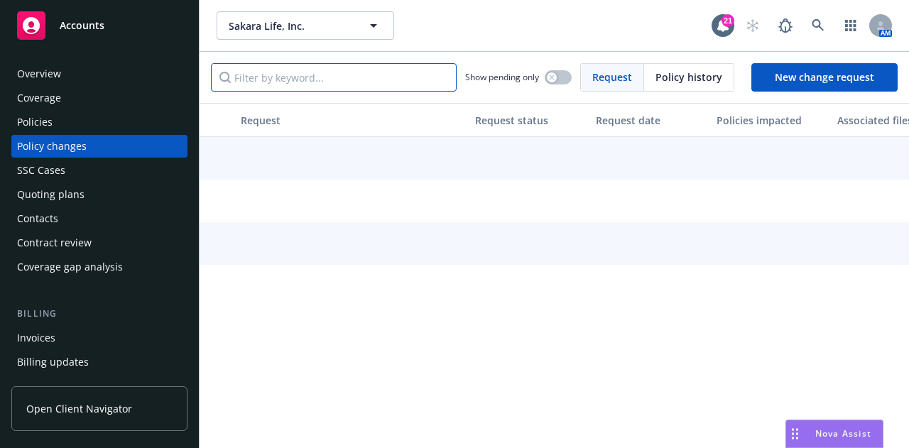
click at [393, 82] on input "Filter by keyword..." at bounding box center [334, 77] width 246 height 28
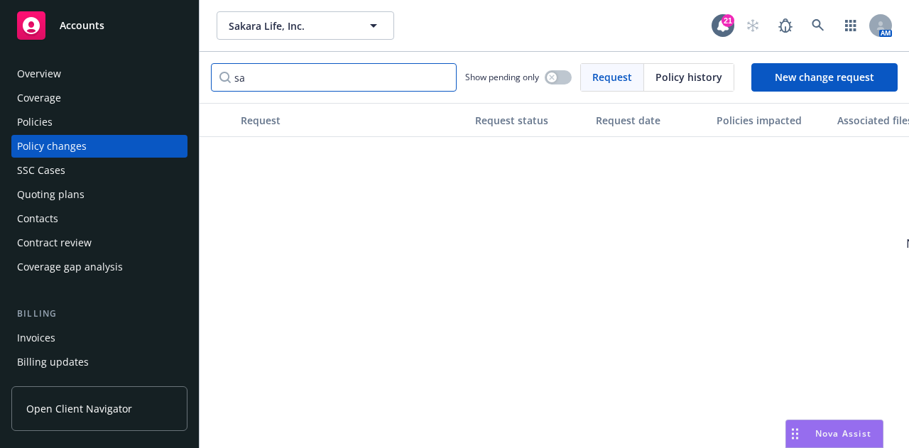
type input "s"
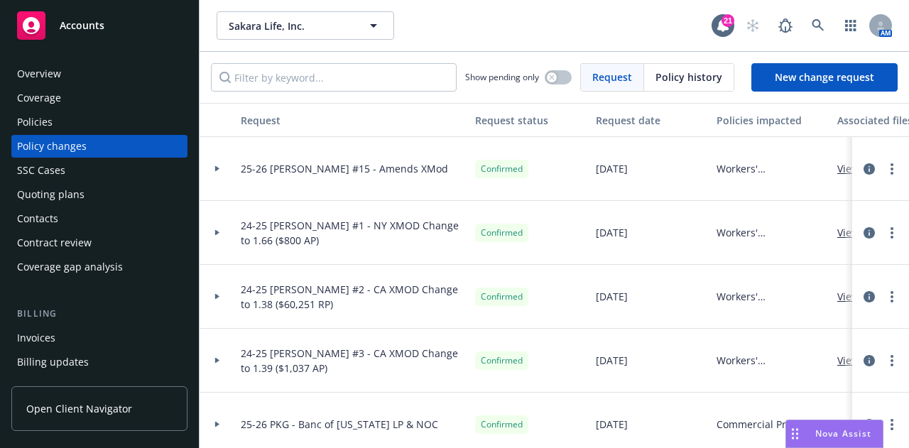
click at [176, 115] on div "Overview Coverage Policies Policy changes SSC Cases Quoting plans Contacts Cont…" at bounding box center [99, 246] width 199 height 403
click at [159, 125] on div "Policies" at bounding box center [99, 122] width 165 height 23
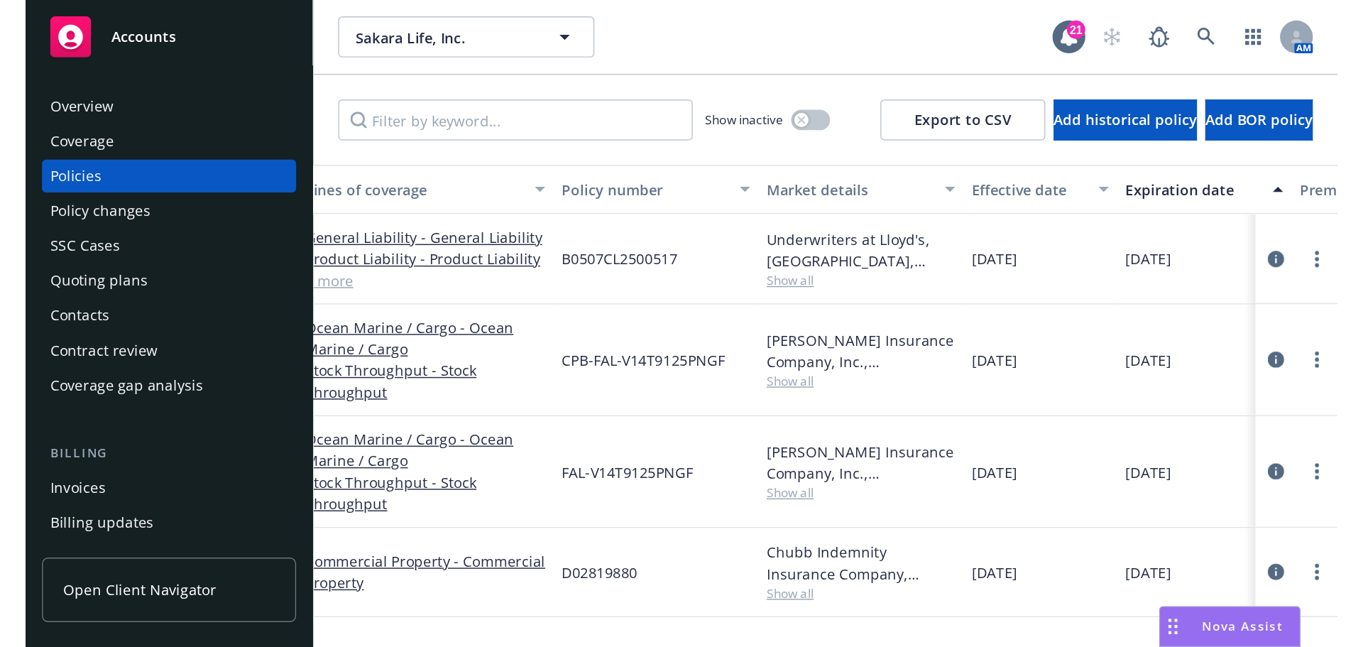
scroll to position [0, 119]
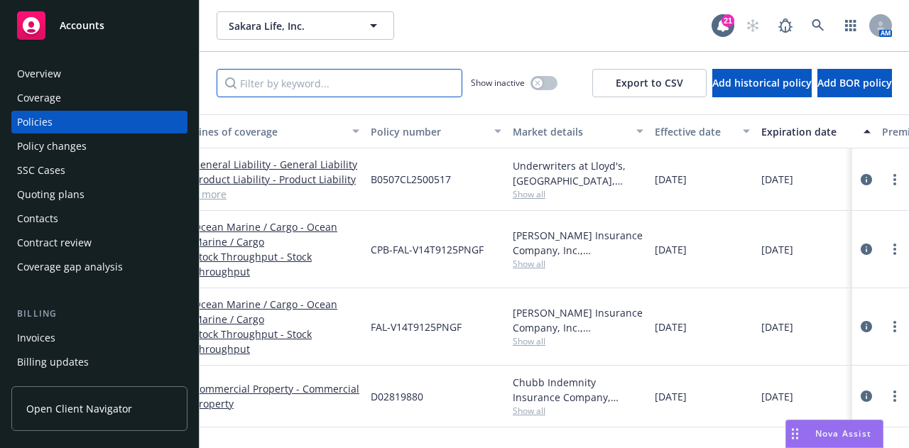
click at [321, 94] on input "Filter by keyword..." at bounding box center [340, 83] width 246 height 28
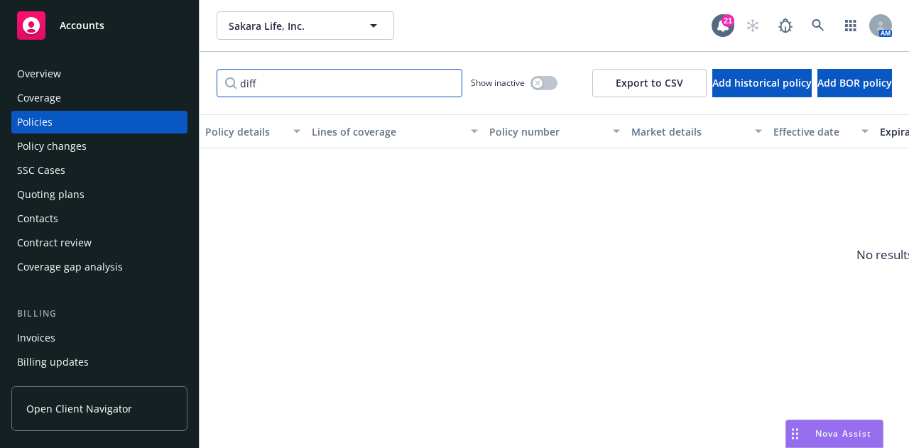
type input "diff"
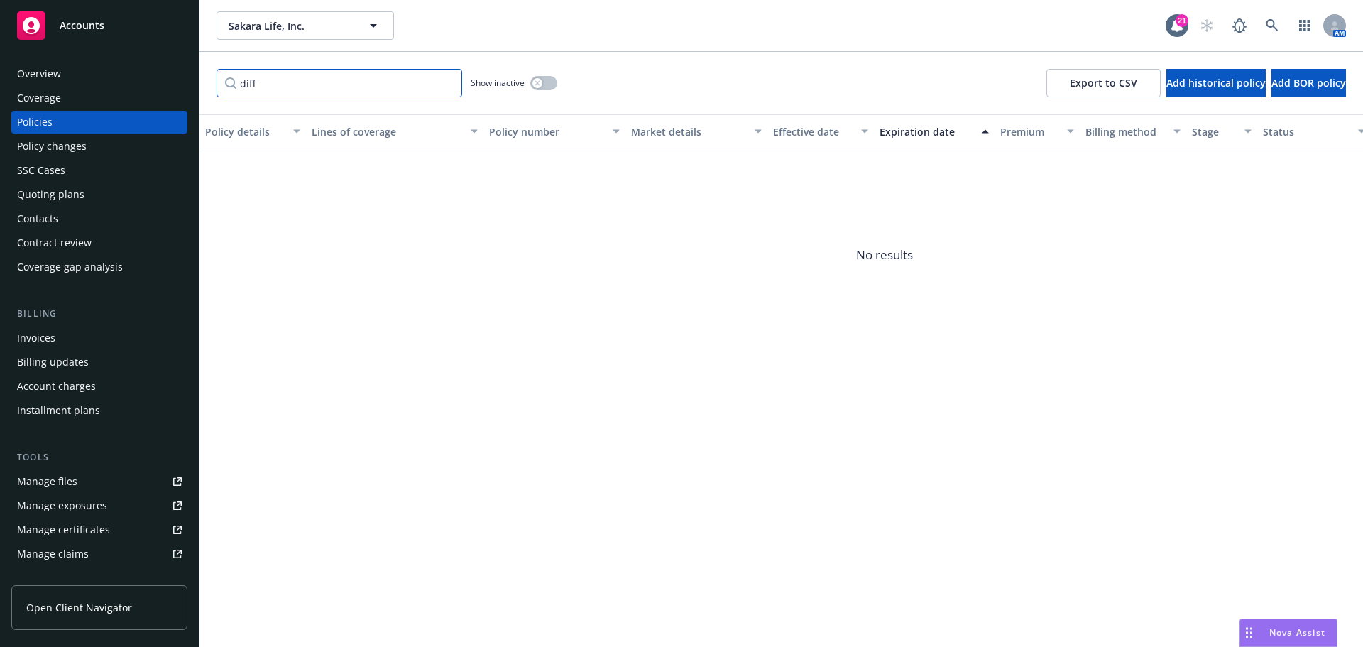
click at [449, 83] on input "diff" at bounding box center [340, 83] width 246 height 28
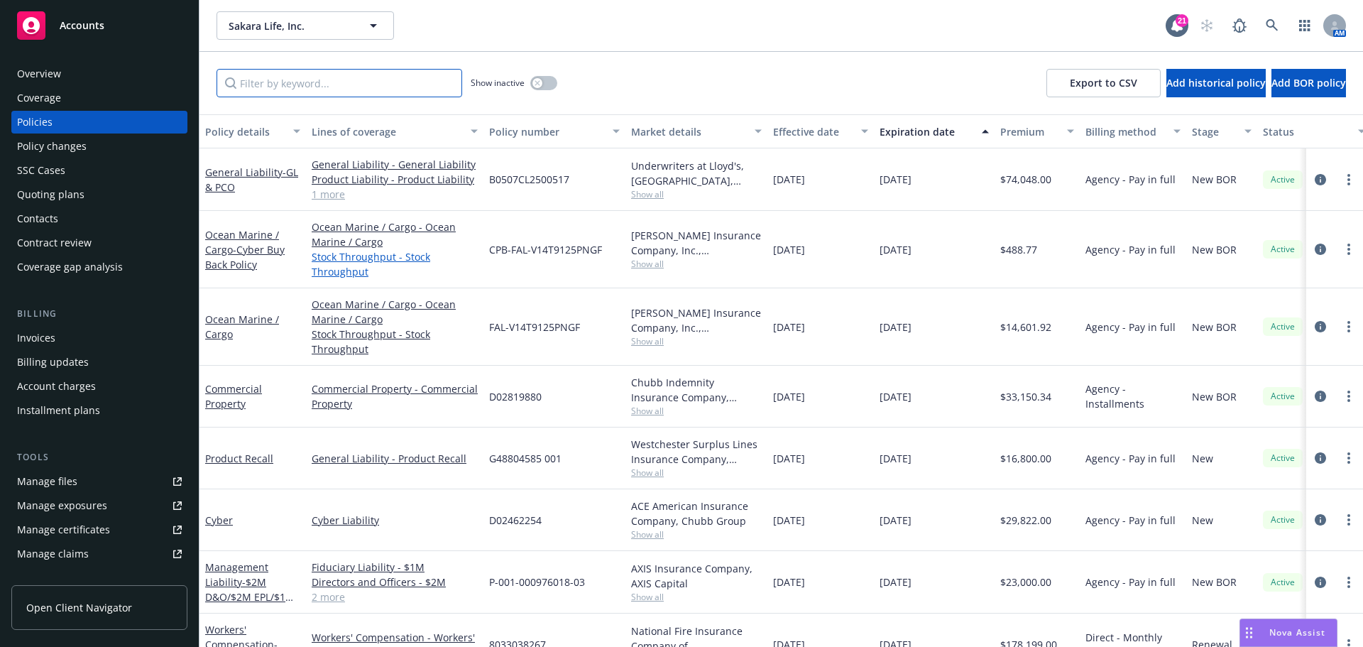
scroll to position [102, 0]
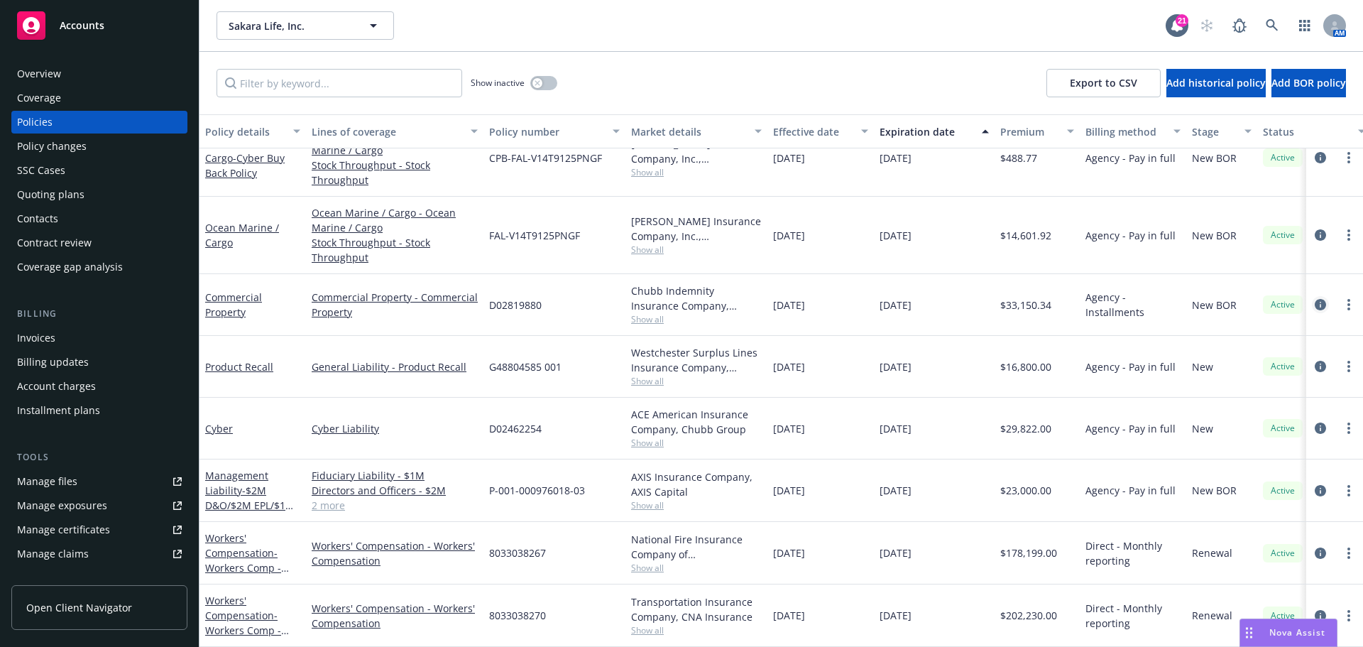
click at [908, 299] on icon "circleInformation" at bounding box center [1320, 304] width 11 height 11
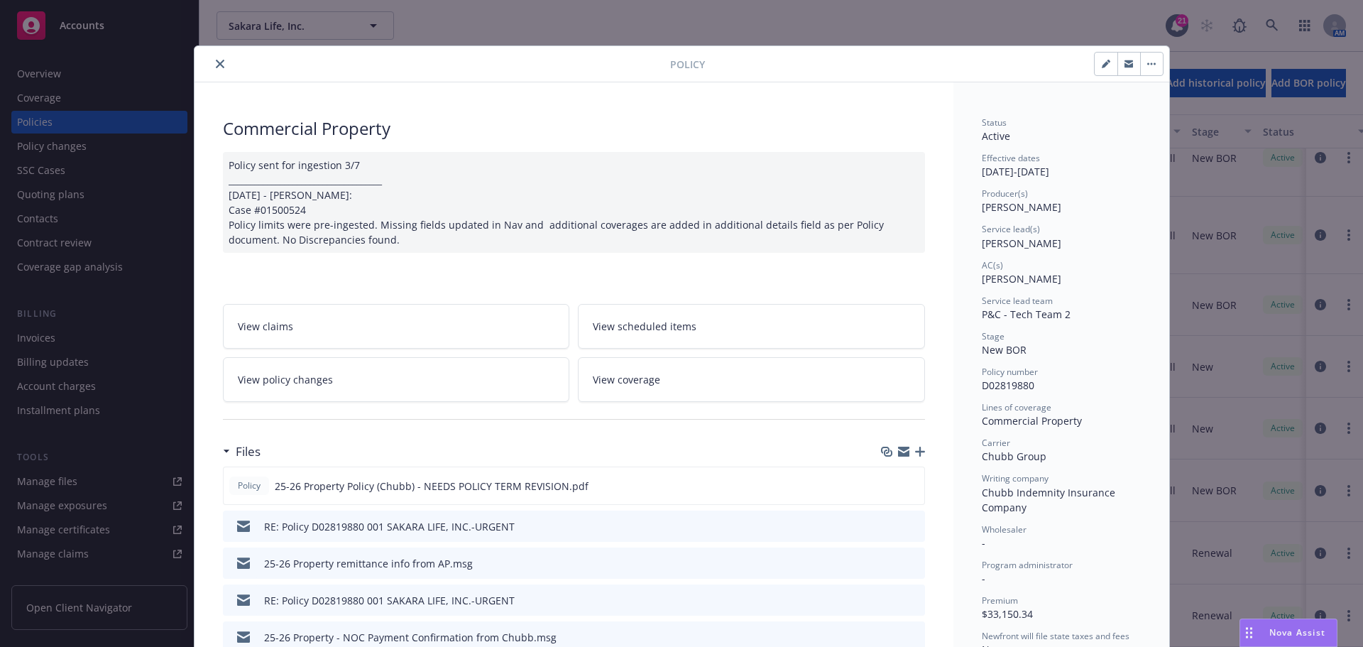
click at [216, 65] on icon "close" at bounding box center [220, 64] width 9 height 9
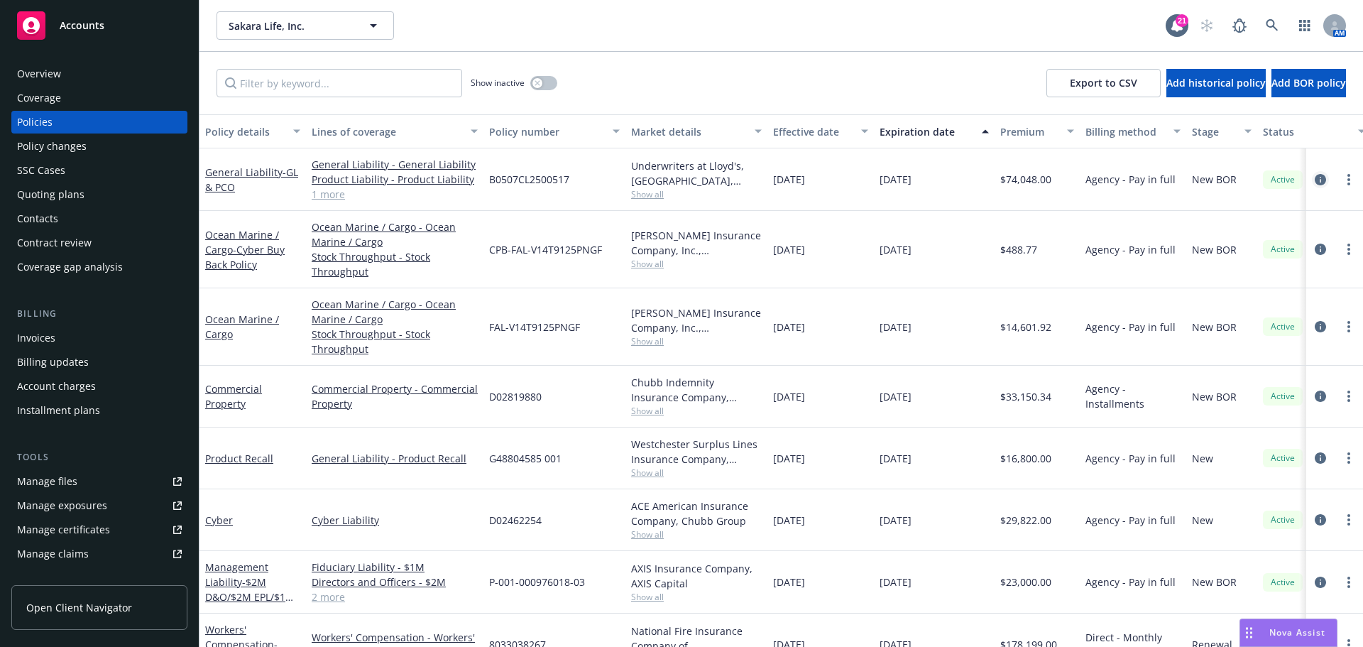
click at [908, 181] on icon "circleInformation" at bounding box center [1320, 179] width 11 height 11
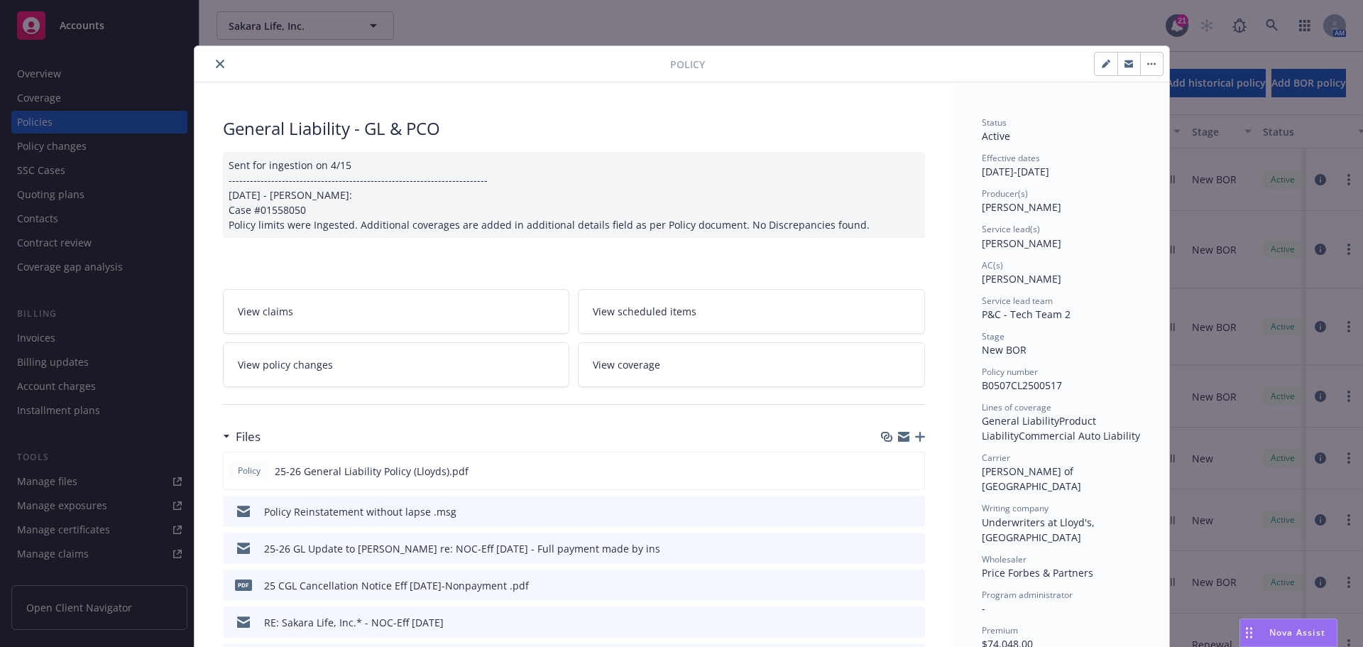
click at [216, 65] on icon "close" at bounding box center [220, 64] width 9 height 9
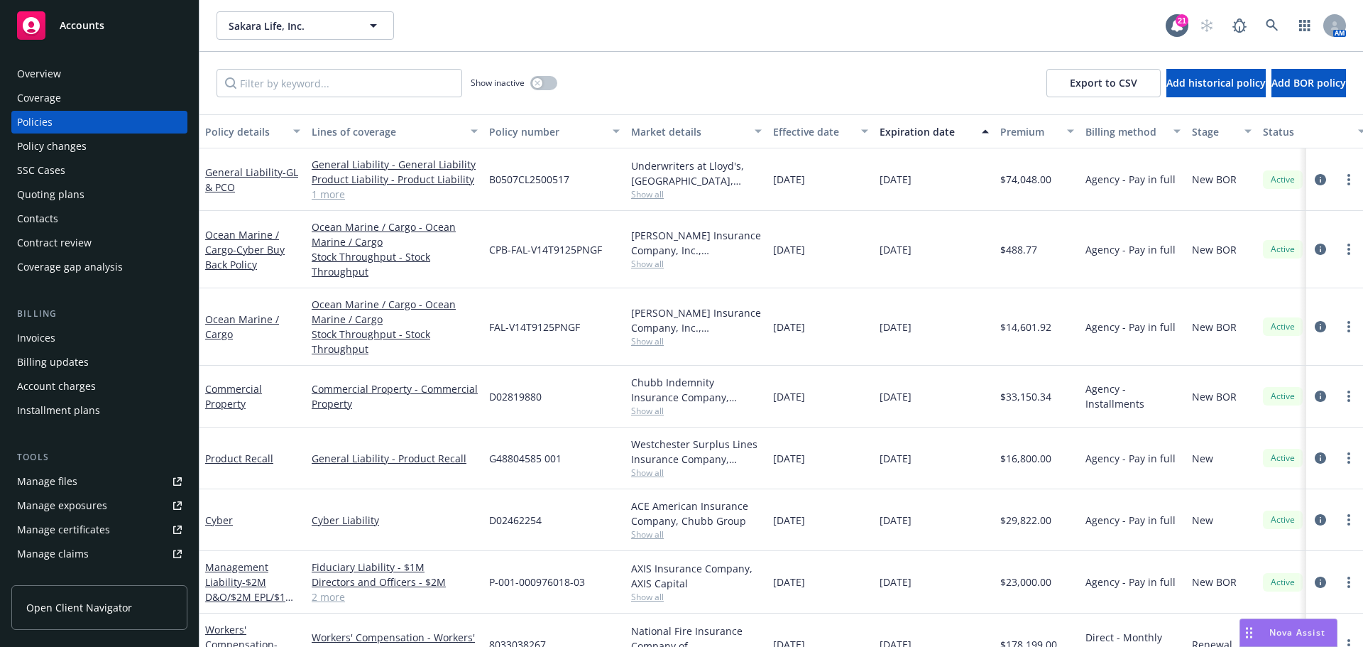
scroll to position [102, 0]
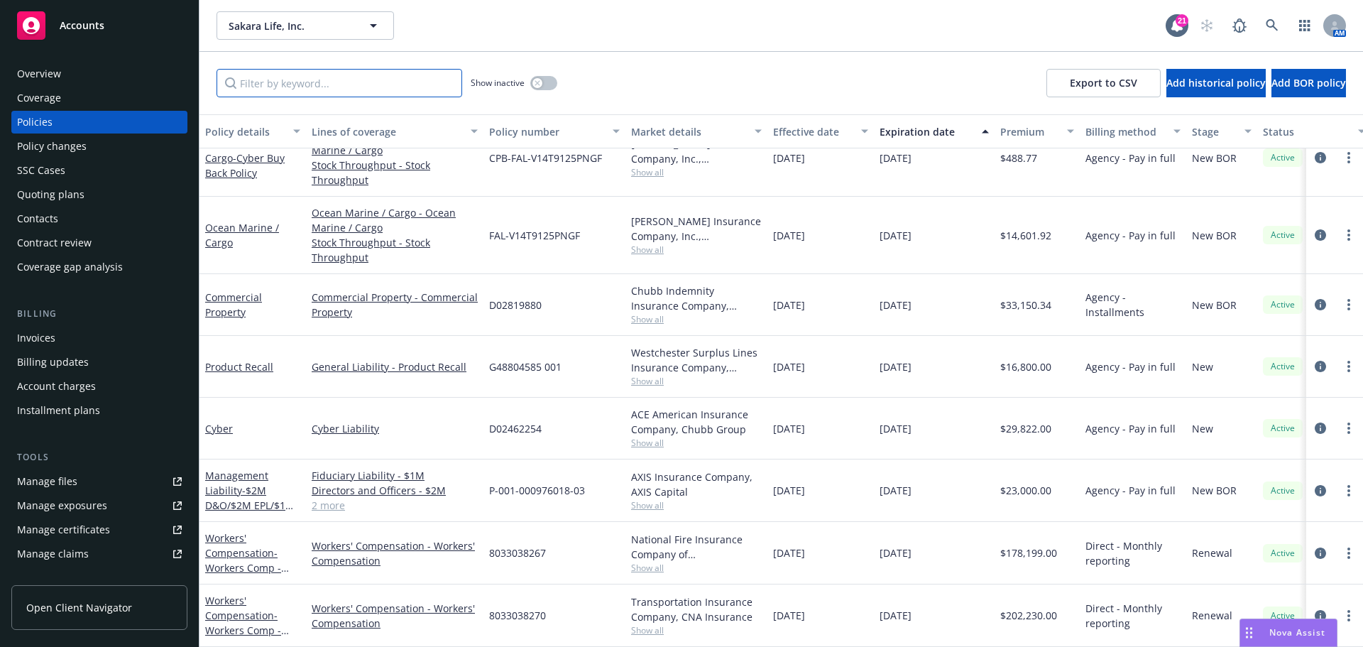
click at [345, 92] on input "Filter by keyword..." at bounding box center [340, 83] width 246 height 28
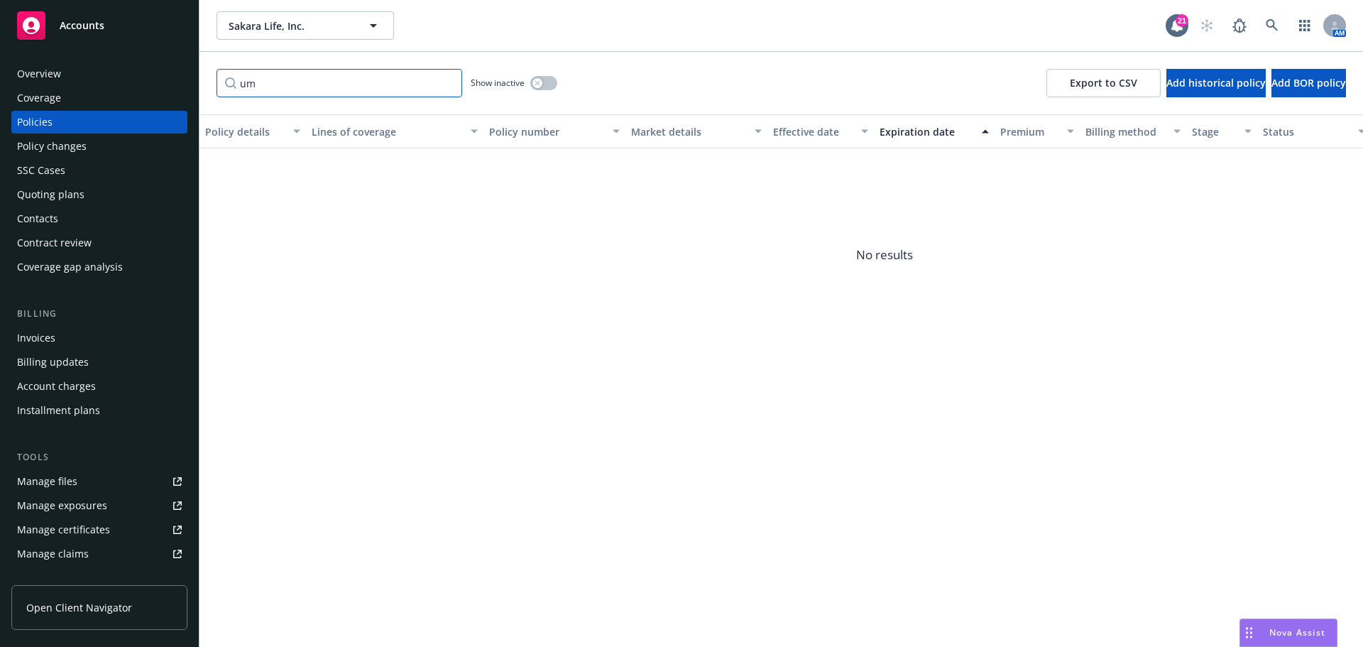
type input "u"
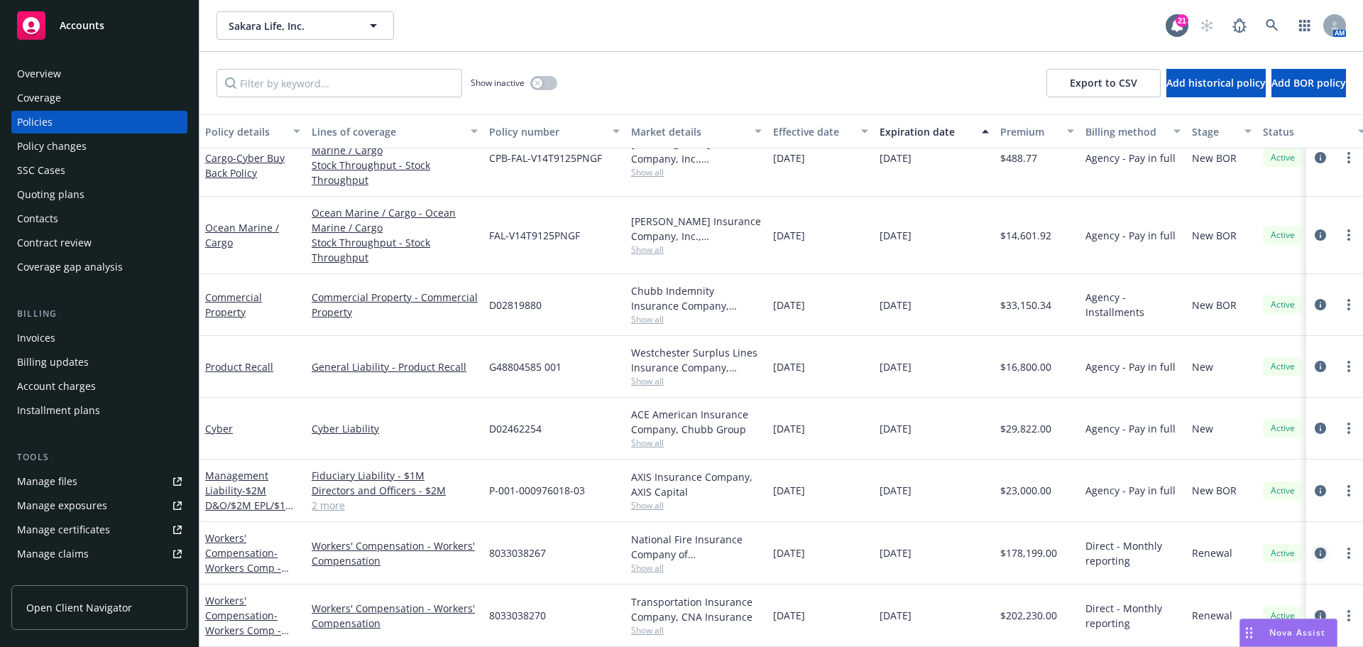
click at [908, 447] on icon "circleInformation" at bounding box center [1320, 552] width 11 height 11
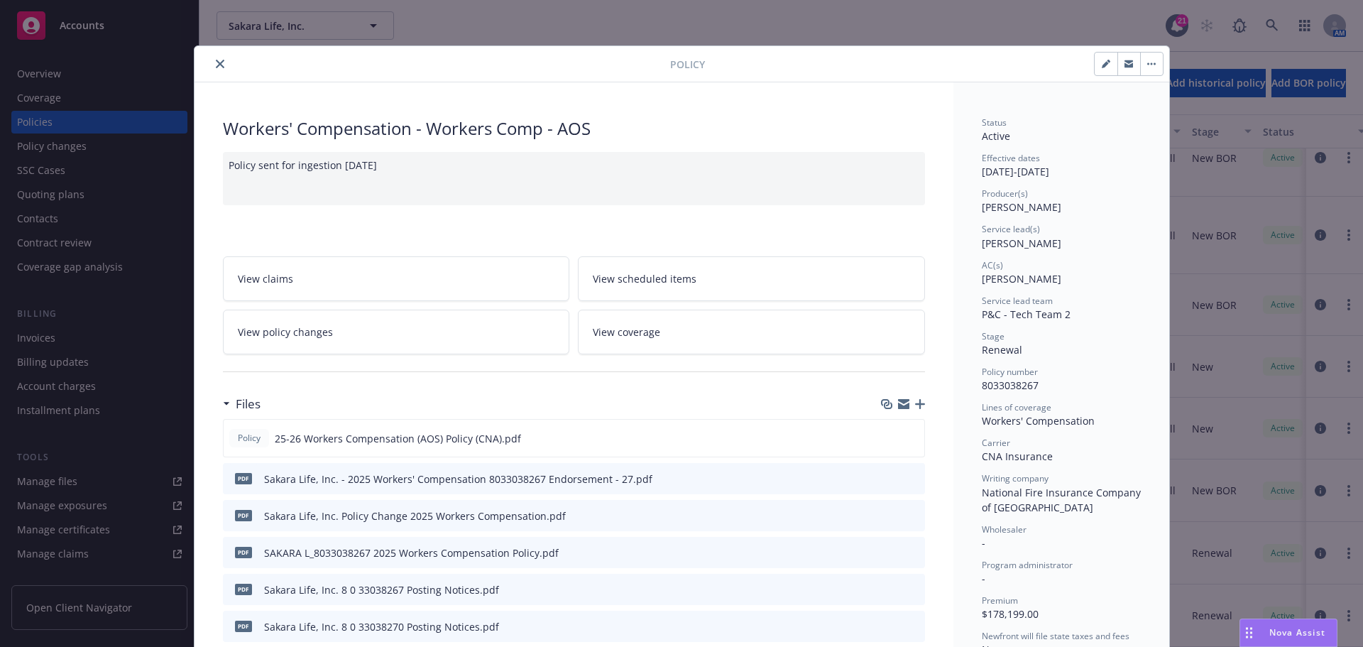
click at [215, 56] on button "close" at bounding box center [220, 63] width 17 height 17
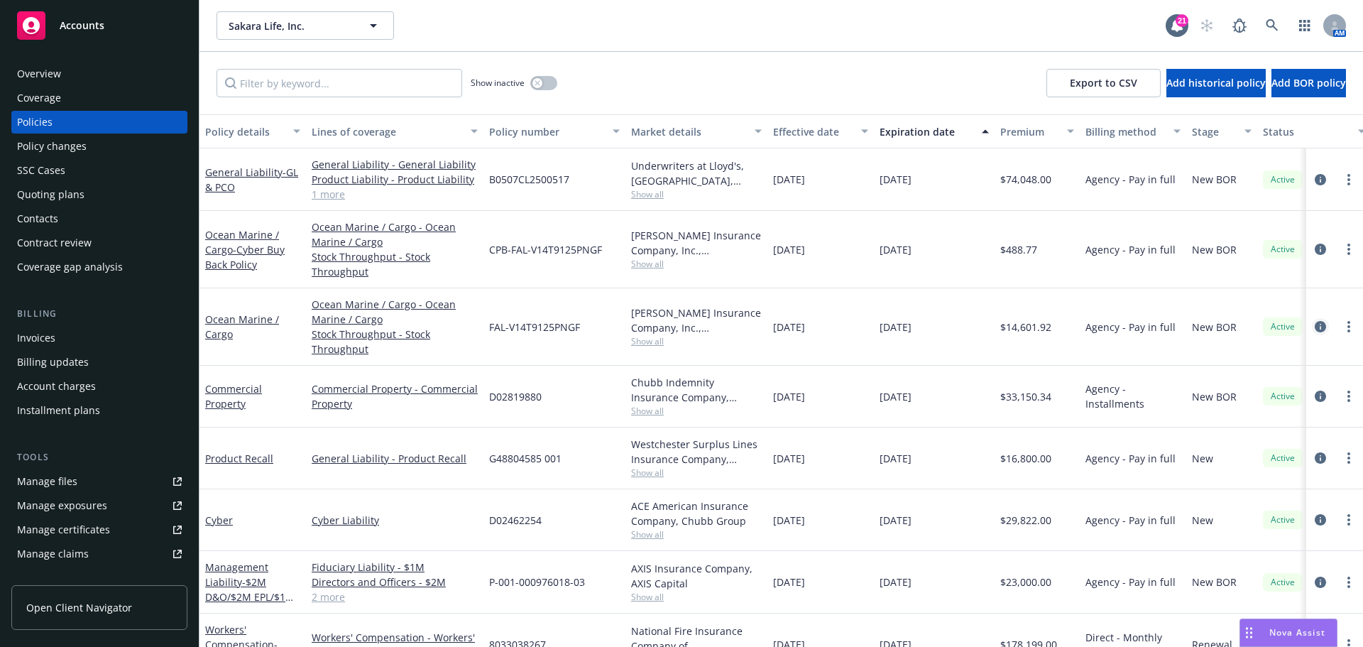
click at [908, 322] on icon "circleInformation" at bounding box center [1320, 326] width 11 height 11
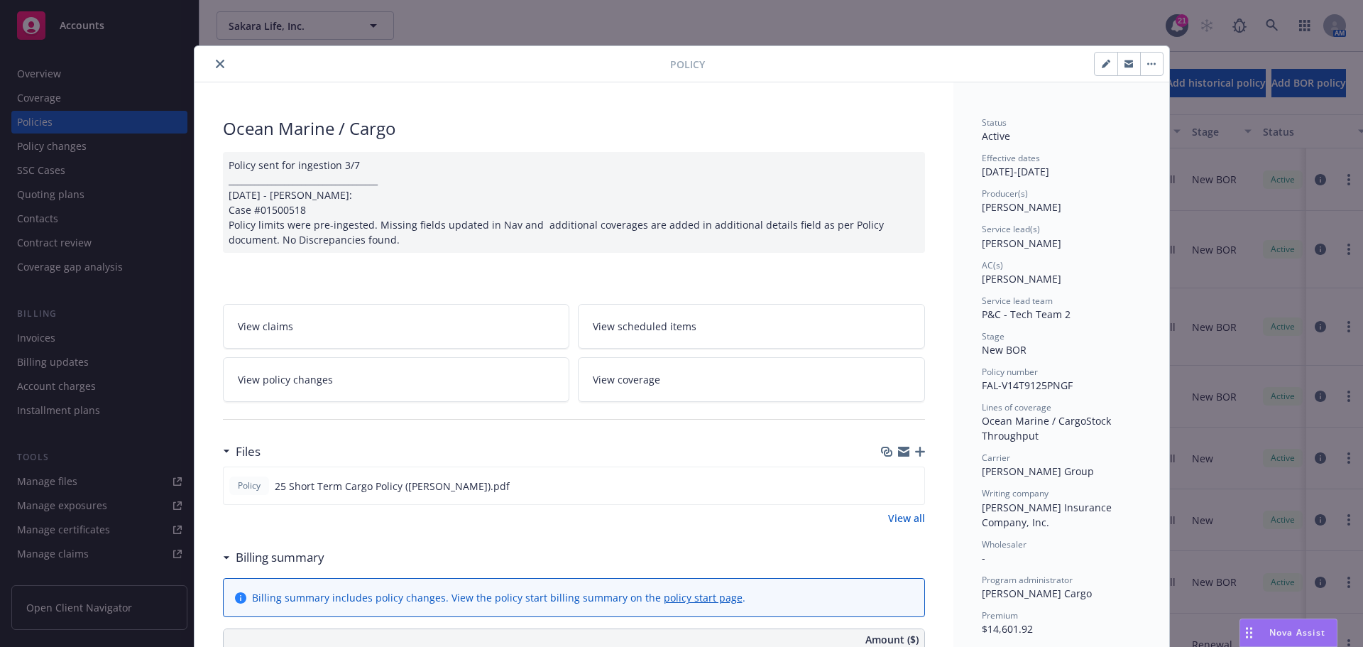
click at [216, 63] on icon "close" at bounding box center [220, 64] width 9 height 9
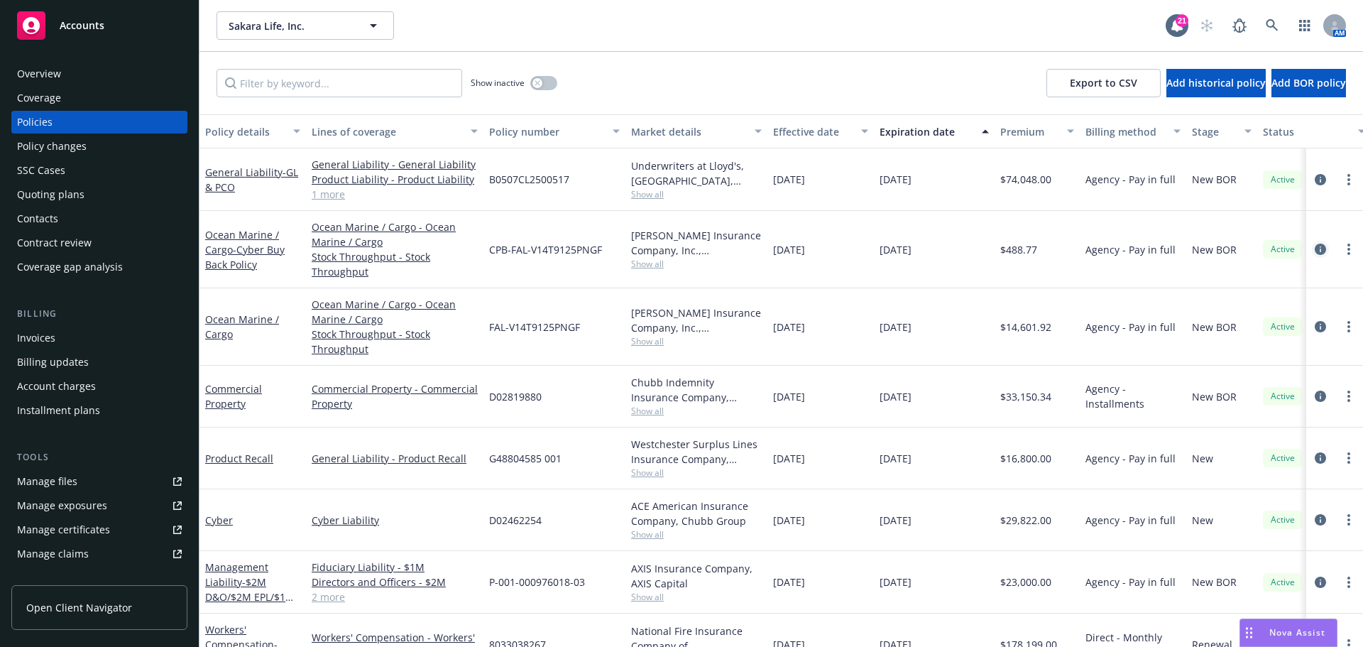
click at [908, 245] on icon "circleInformation" at bounding box center [1320, 249] width 11 height 11
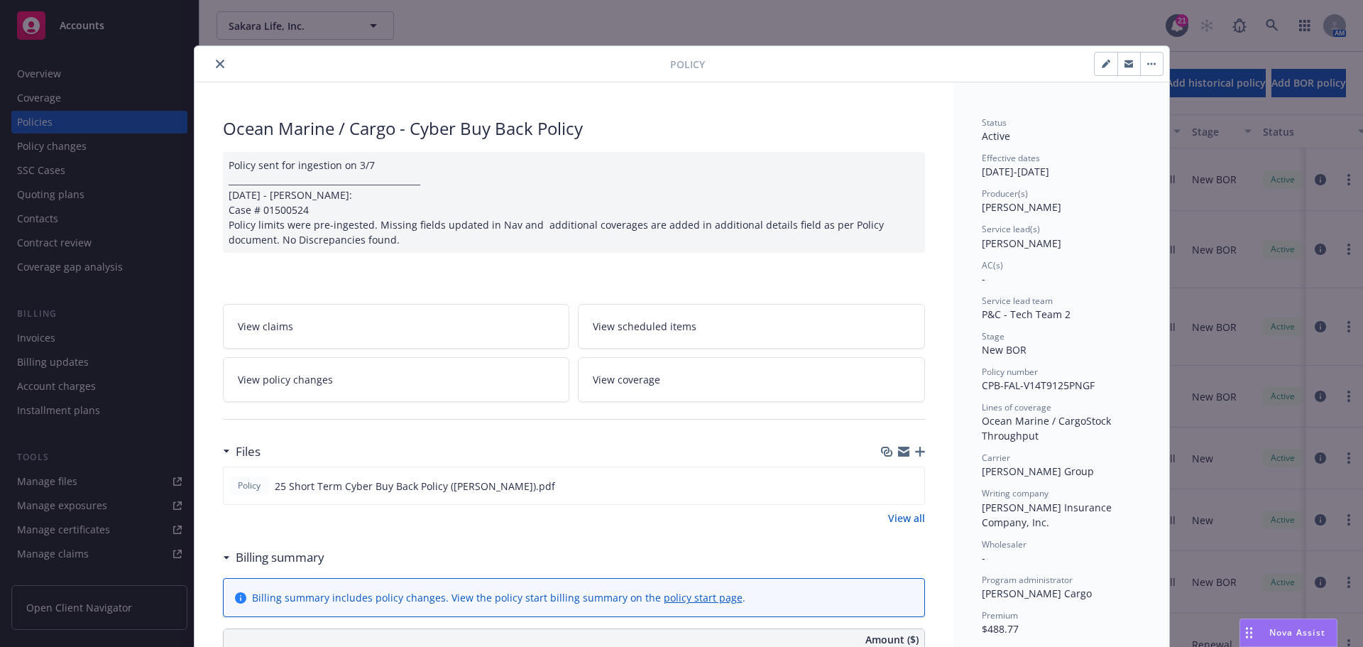
click at [207, 56] on div at bounding box center [435, 63] width 470 height 17
click at [222, 69] on div at bounding box center [435, 63] width 470 height 17
click at [220, 65] on button "close" at bounding box center [220, 63] width 17 height 17
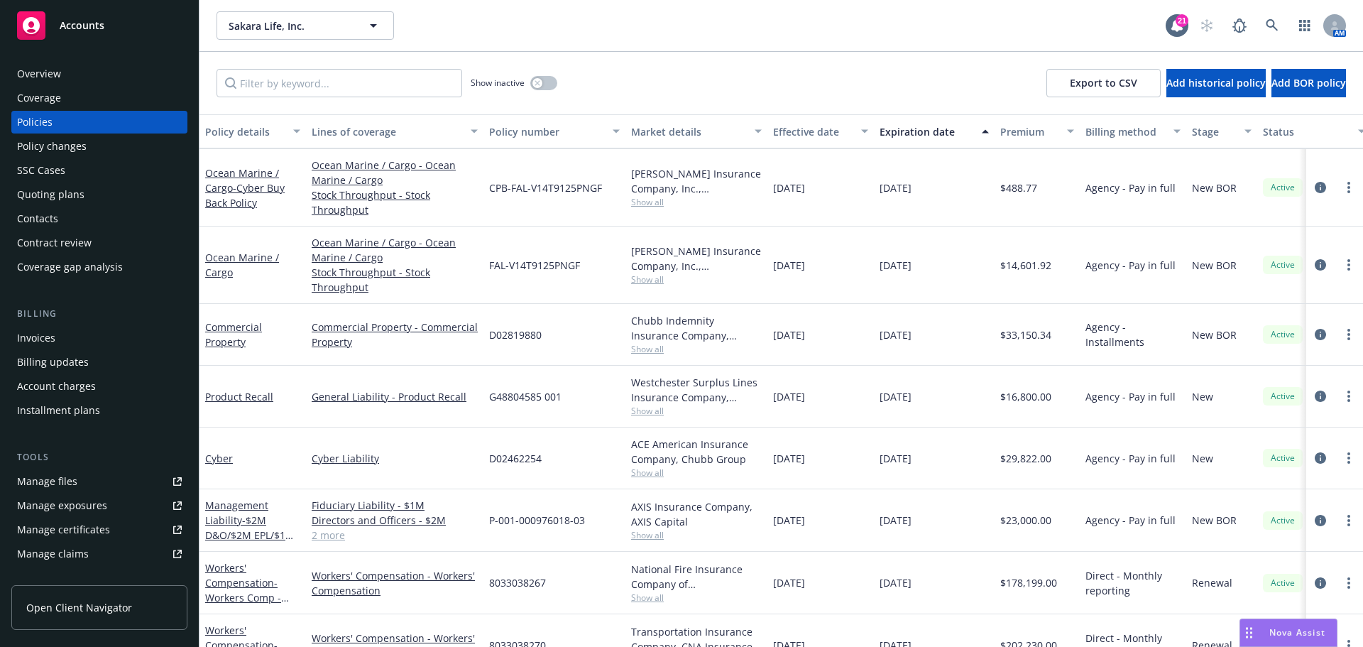
scroll to position [102, 0]
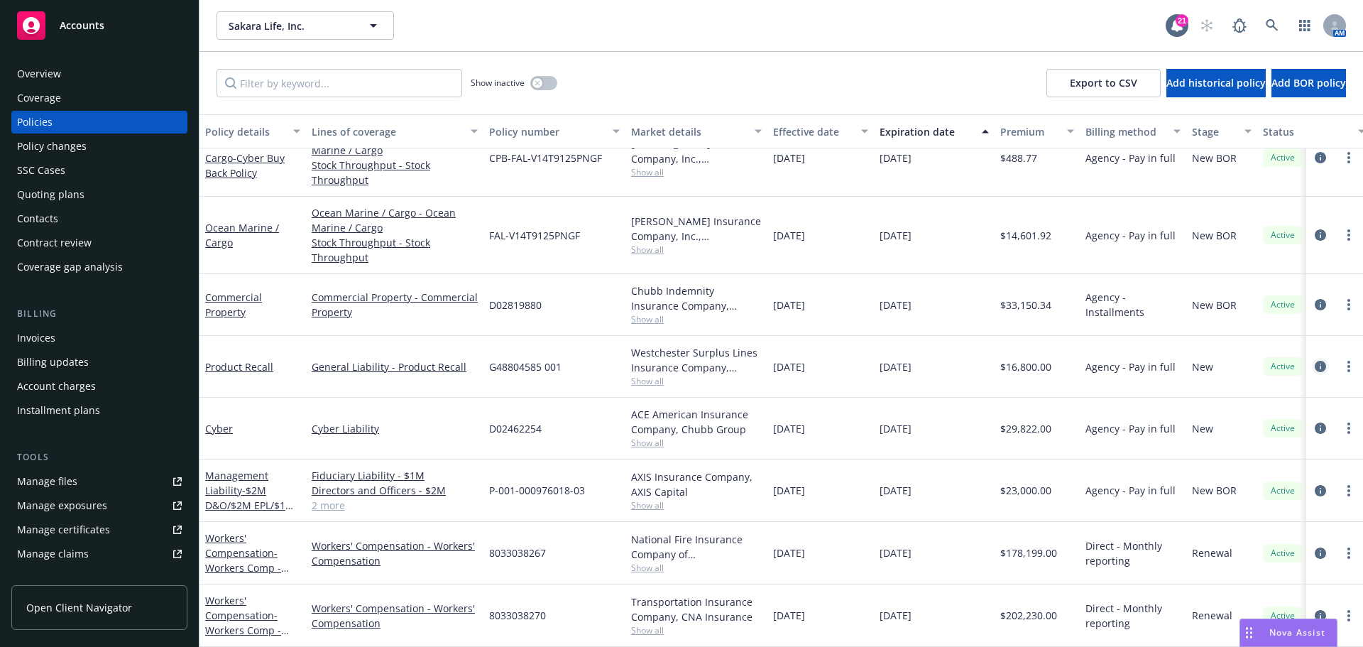
click at [908, 358] on link "circleInformation" at bounding box center [1320, 366] width 17 height 17
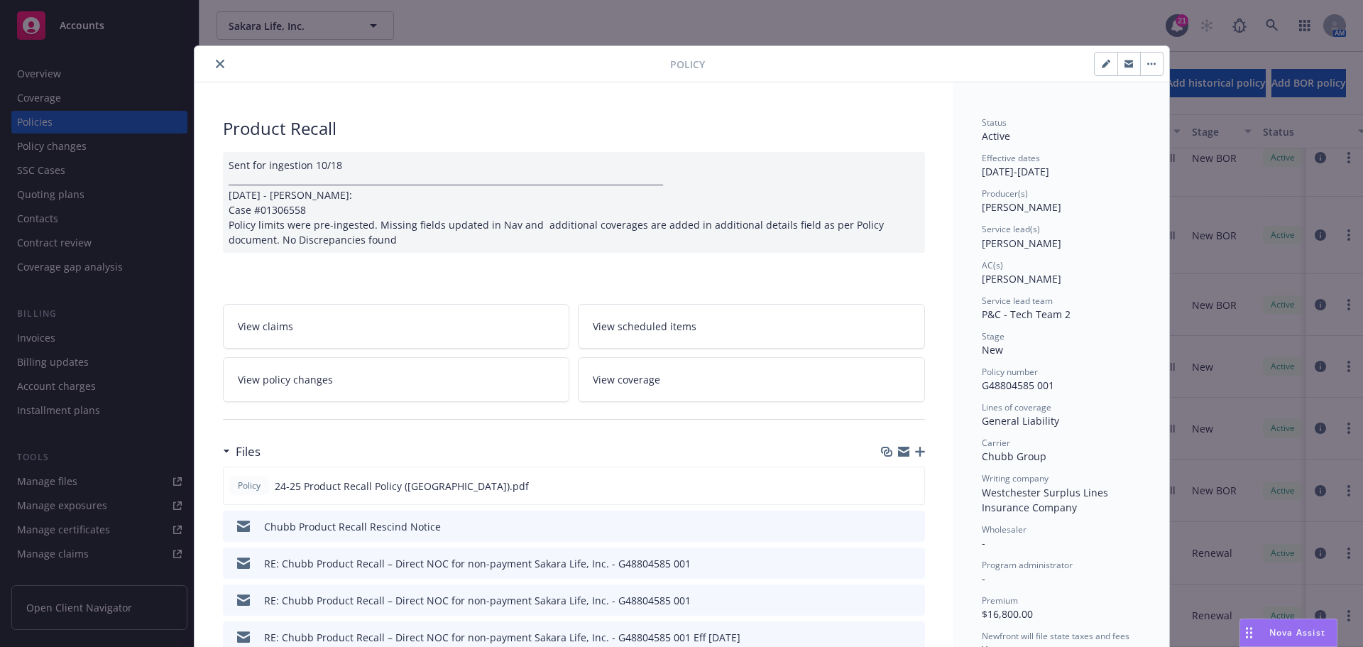
click at [212, 64] on button "close" at bounding box center [220, 63] width 17 height 17
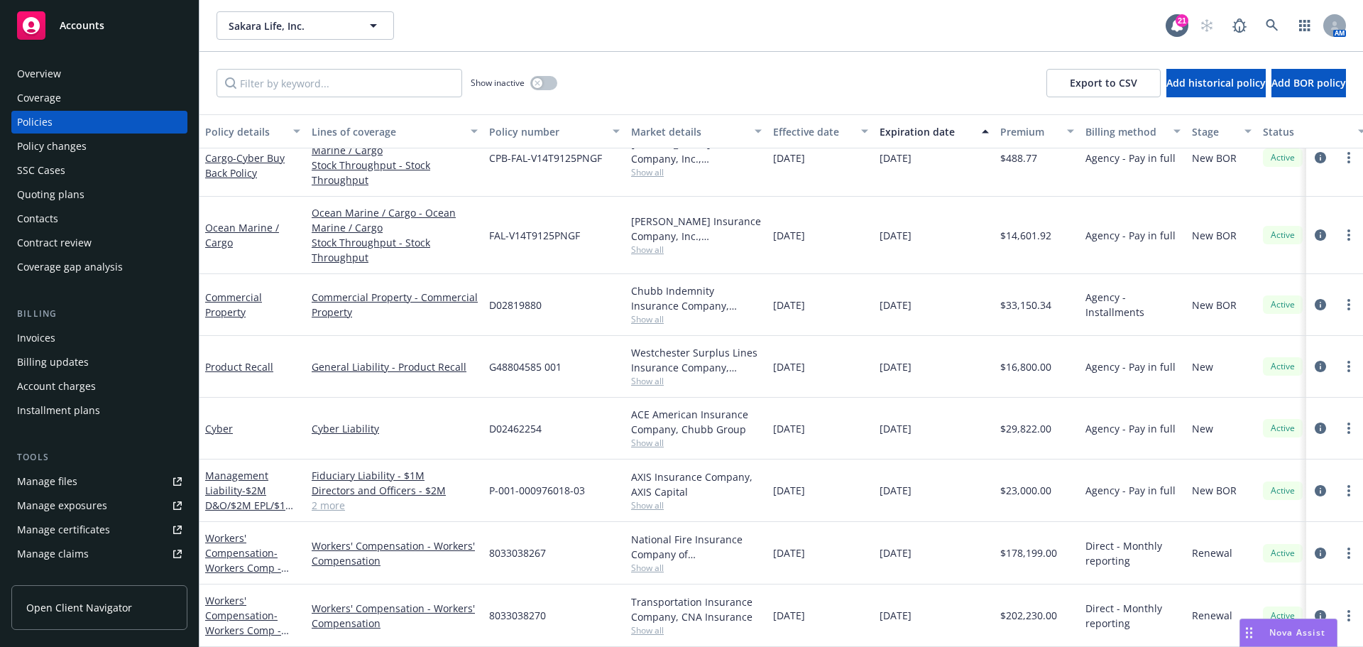
scroll to position [102, 0]
click at [908, 447] on link "circleInformation" at bounding box center [1320, 490] width 17 height 17
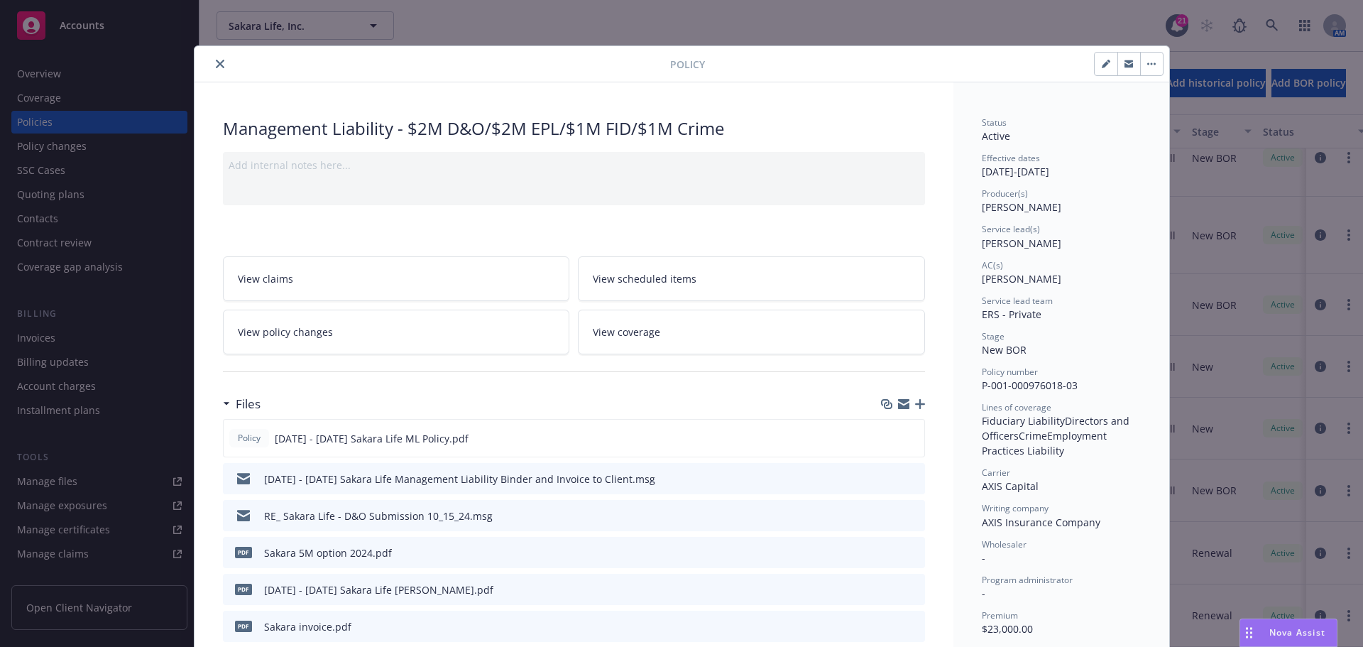
click at [217, 63] on icon "close" at bounding box center [220, 64] width 9 height 9
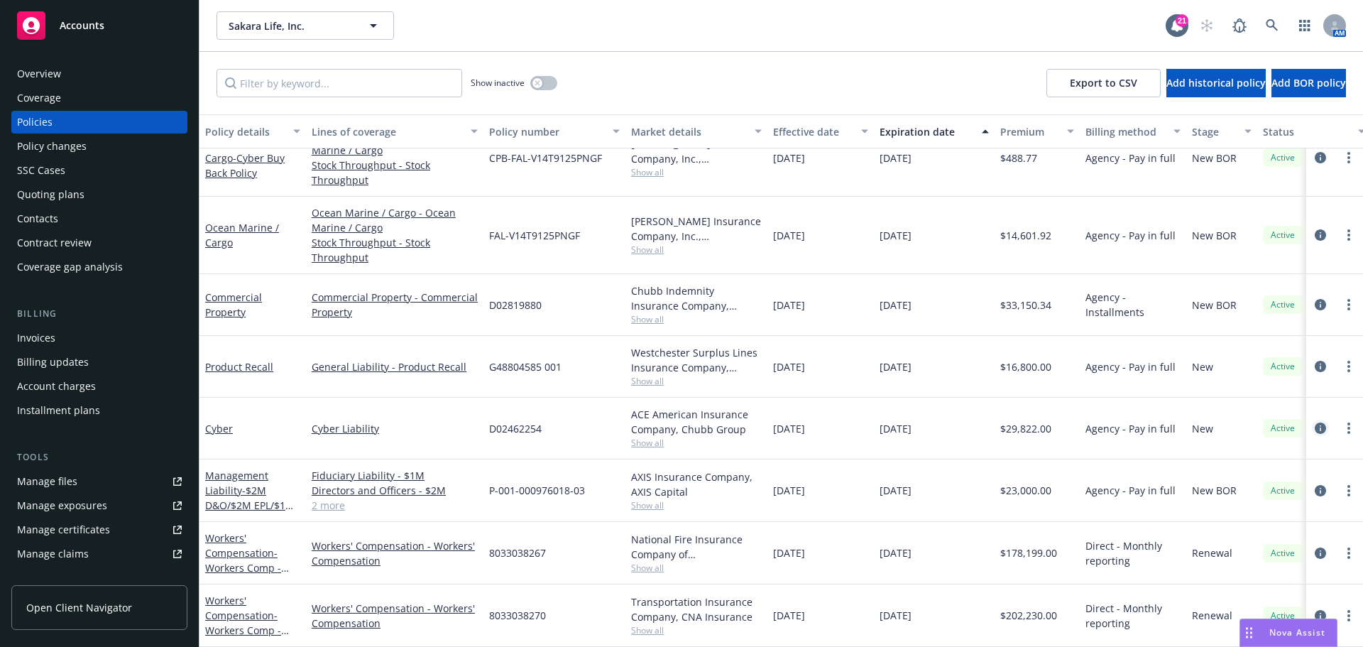
click at [908, 422] on icon "circleInformation" at bounding box center [1320, 427] width 11 height 11
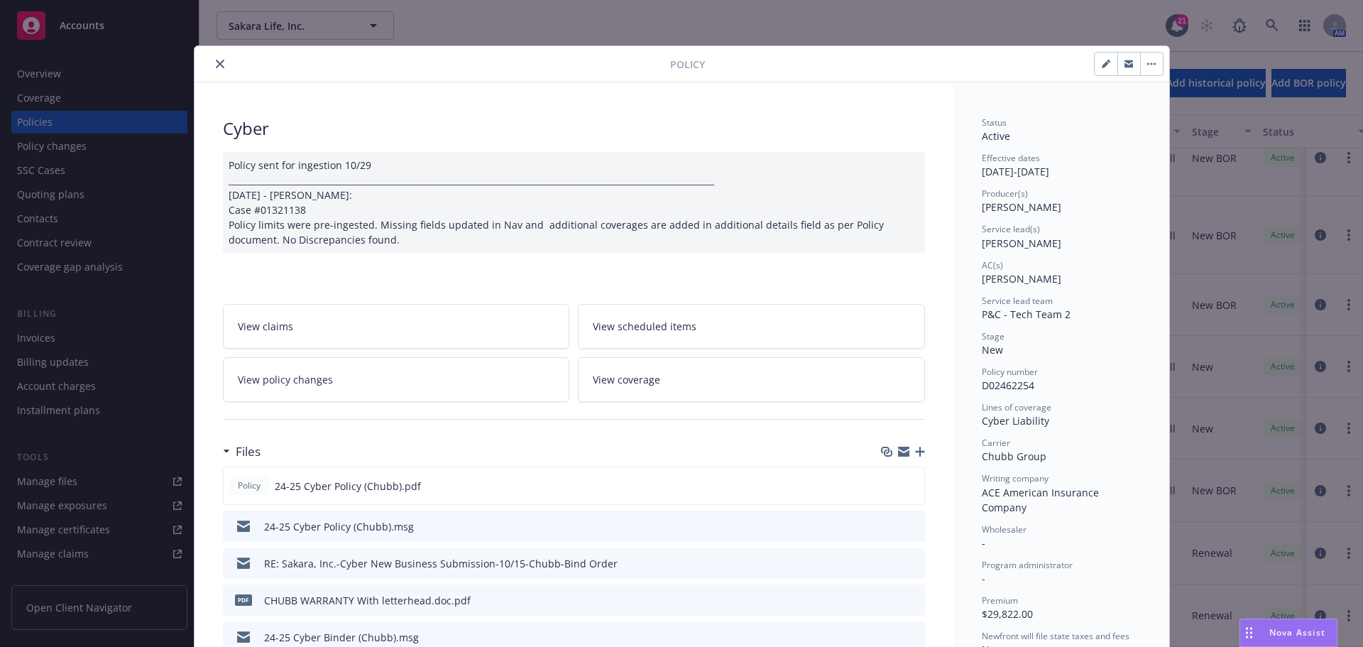
click at [212, 70] on button "close" at bounding box center [220, 63] width 17 height 17
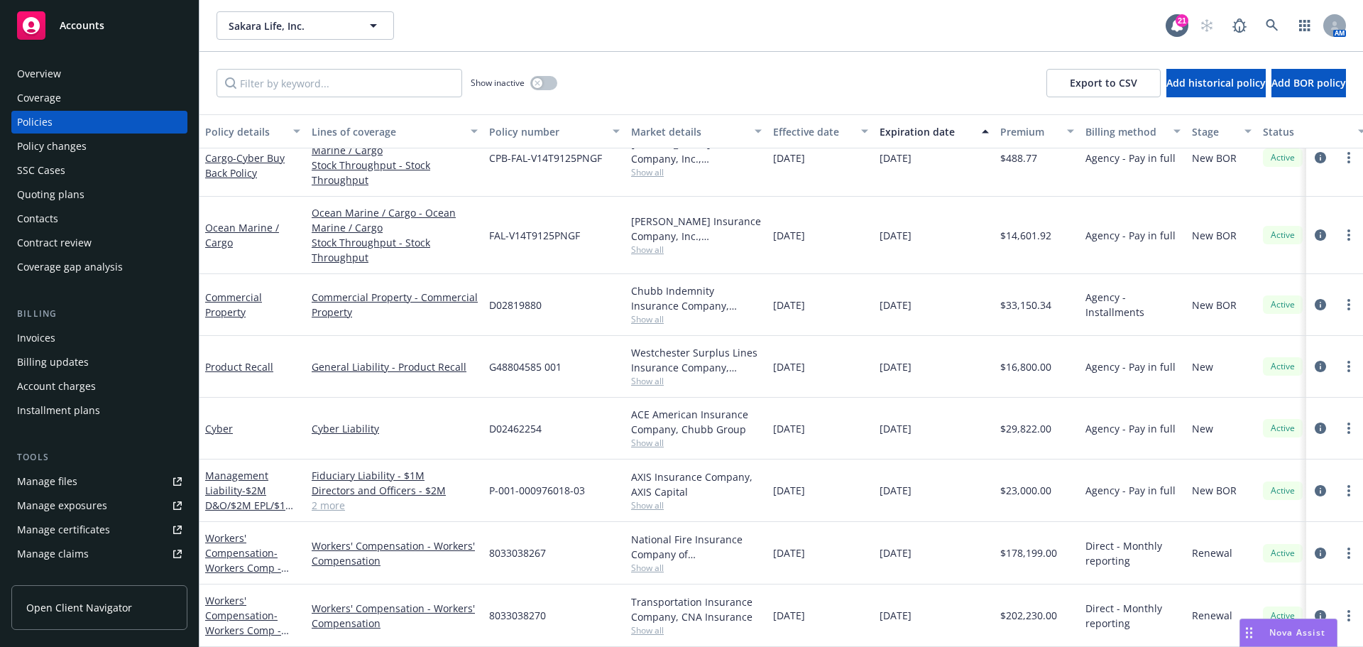
scroll to position [102, 0]
click at [908, 447] on link "circleInformation" at bounding box center [1320, 490] width 17 height 17
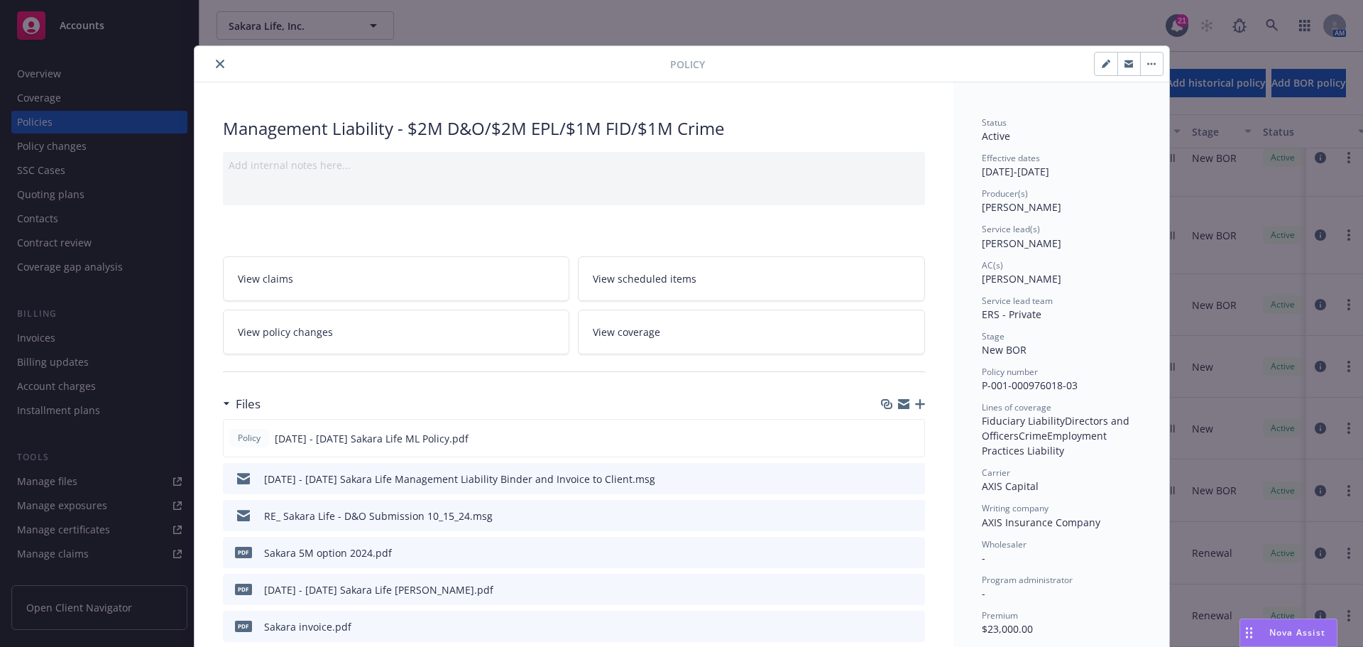
click at [219, 58] on button "close" at bounding box center [220, 63] width 17 height 17
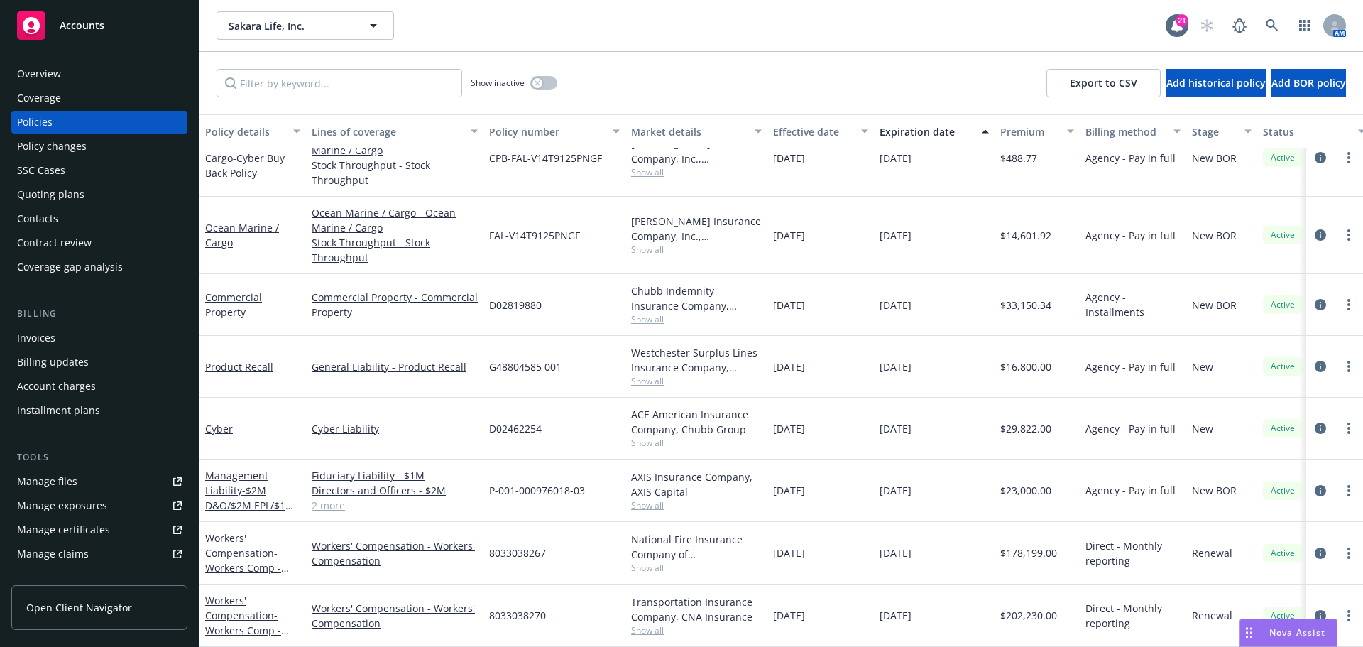
click at [136, 65] on div "Overview" at bounding box center [99, 73] width 165 height 23
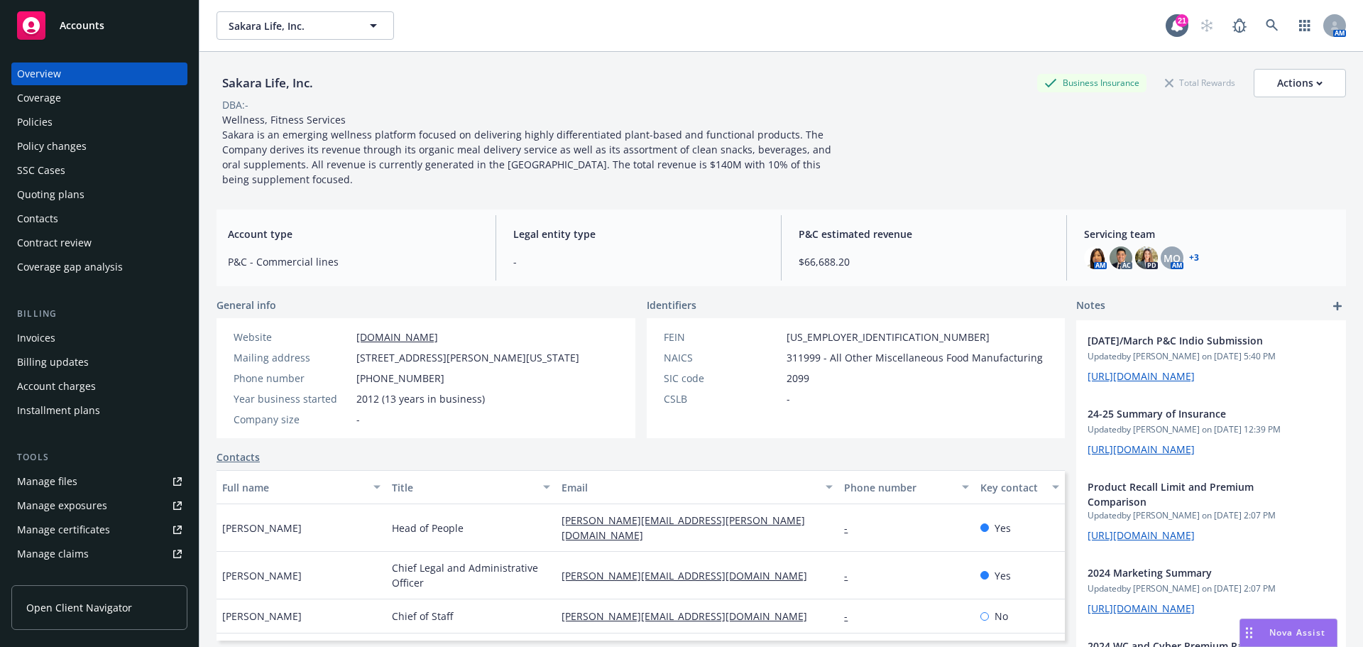
scroll to position [332, 0]
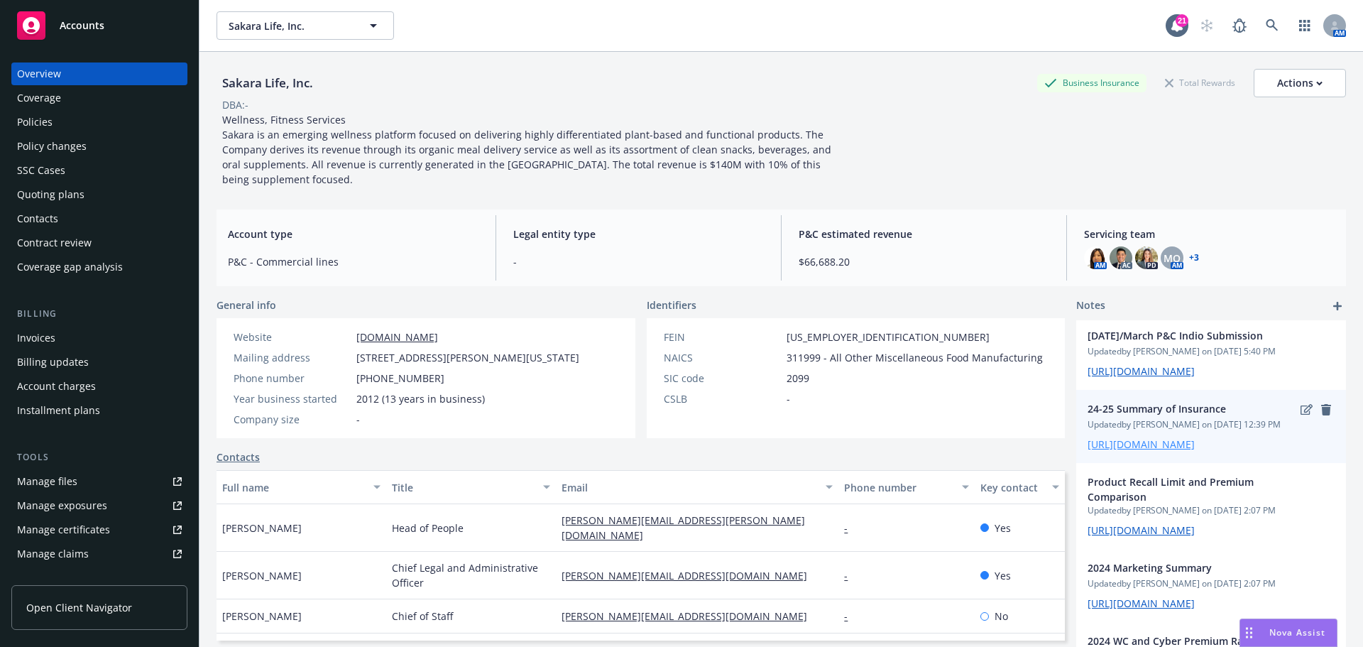
click at [908, 447] on link "[URL][DOMAIN_NAME]" at bounding box center [1141, 443] width 107 height 13
